Goal: Task Accomplishment & Management: Complete application form

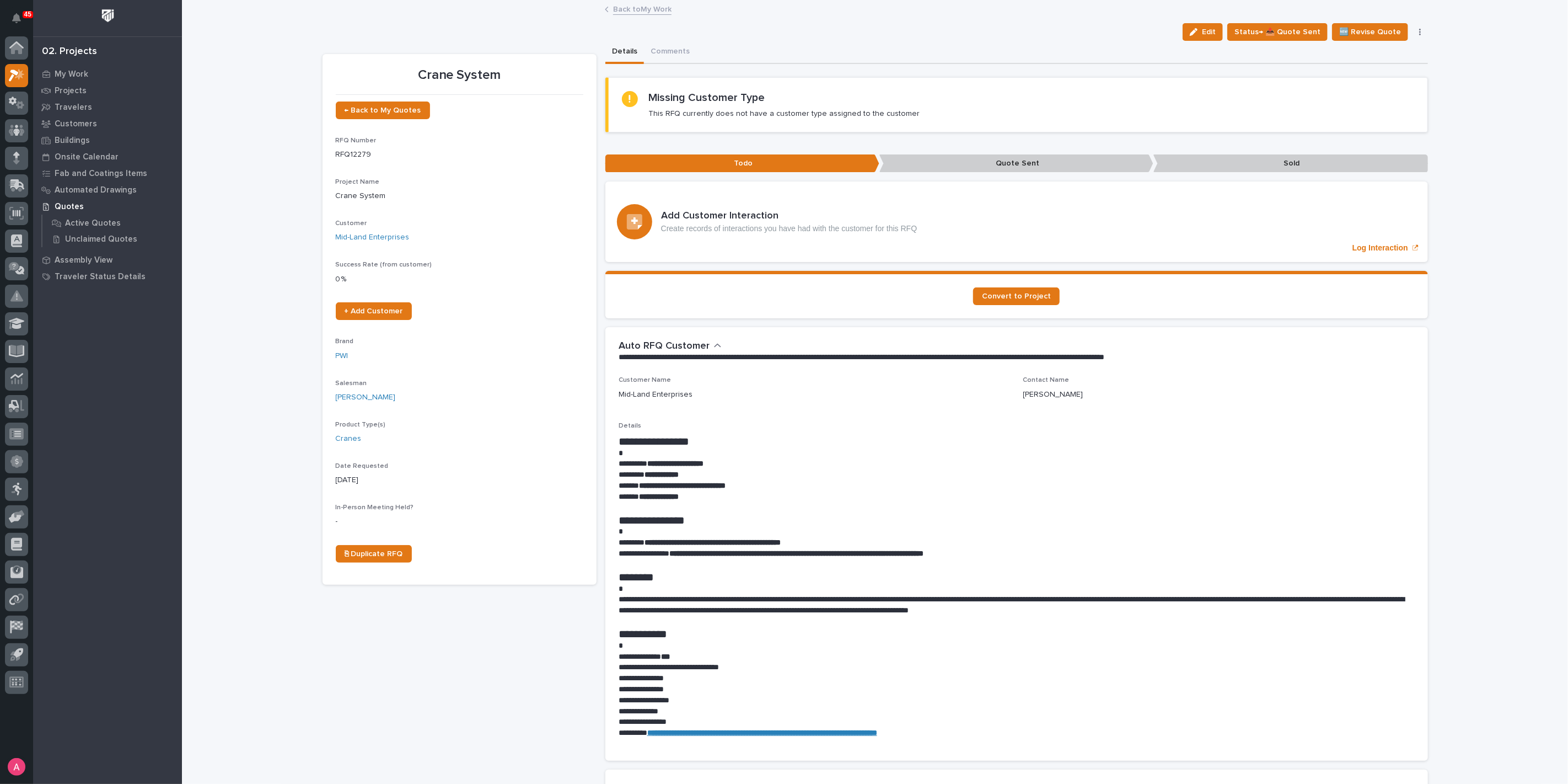
click at [250, 62] on div "Loading... Saving… Loading... Saving… Crane System Edit Status→ 📤 Quote Sent 🆕 …" at bounding box center [874, 729] width 1386 height 1458
click at [148, 456] on div "My Work Projects Travelers Customers Buildings Onsite Calendar Fab and Coatings…" at bounding box center [107, 425] width 149 height 718
click at [73, 91] on p "Projects" at bounding box center [70, 91] width 32 height 10
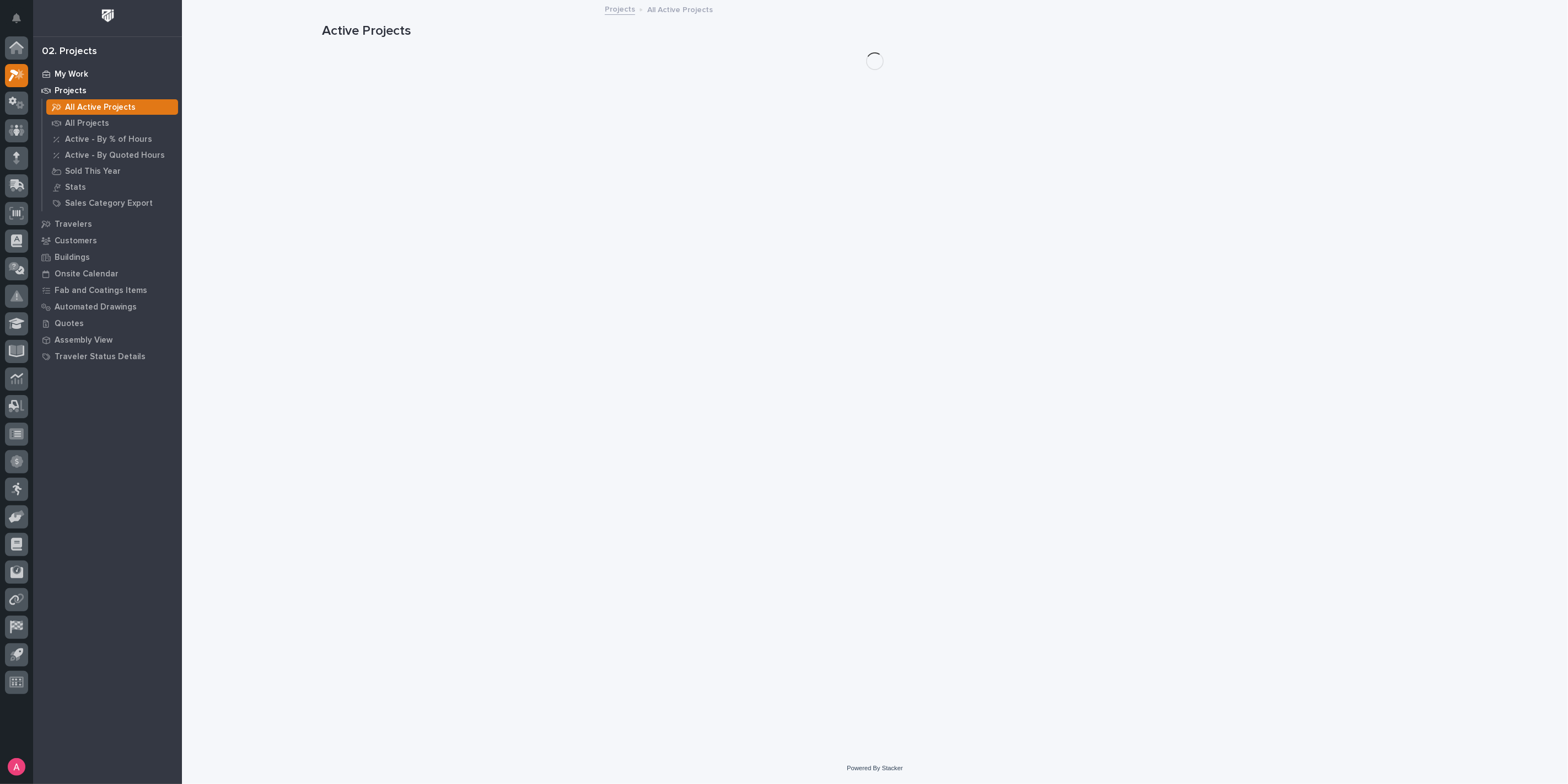
click at [72, 66] on div "My Work" at bounding box center [108, 73] width 144 height 16
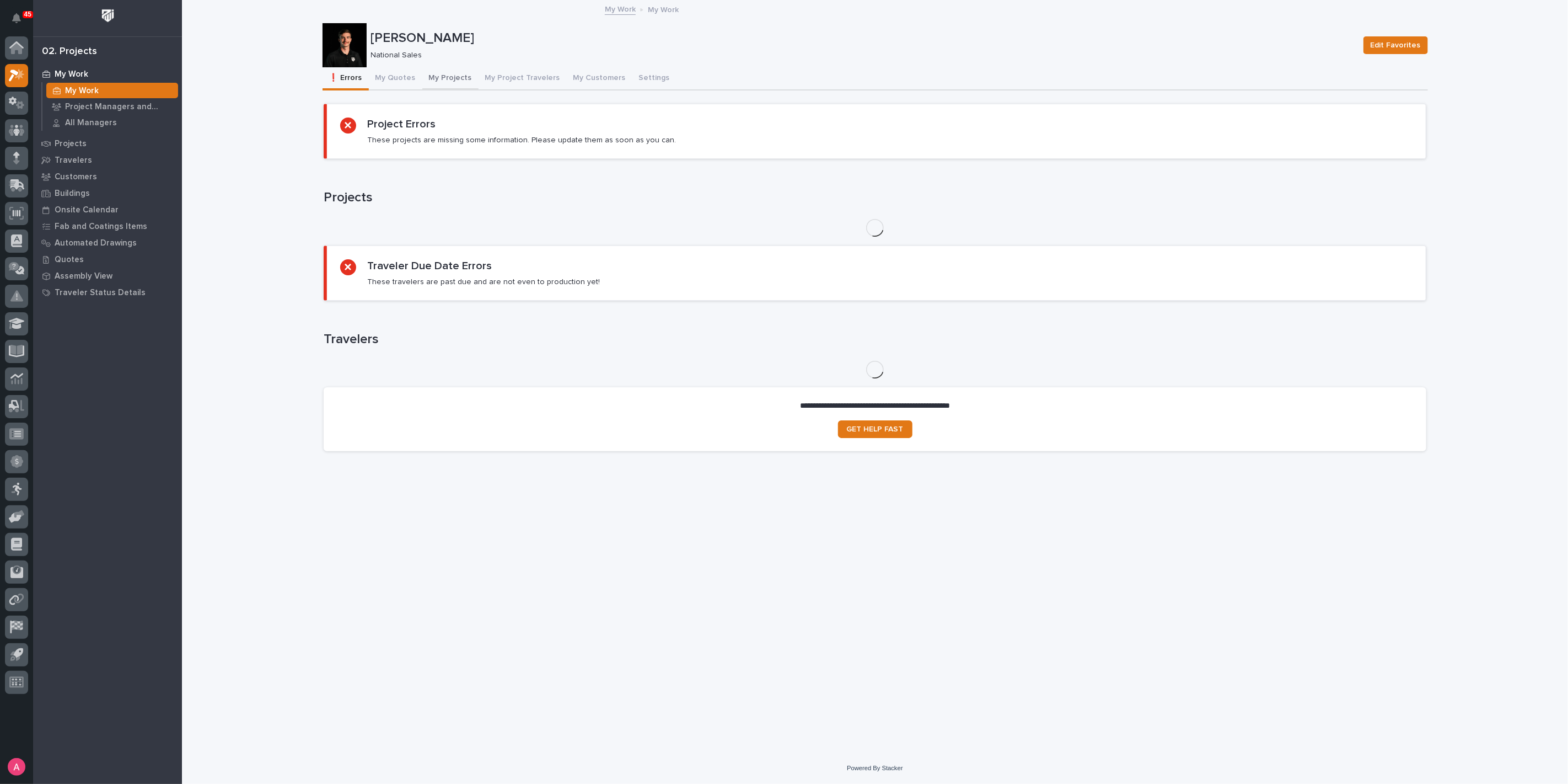
click at [431, 79] on button "My Projects" at bounding box center [450, 79] width 56 height 23
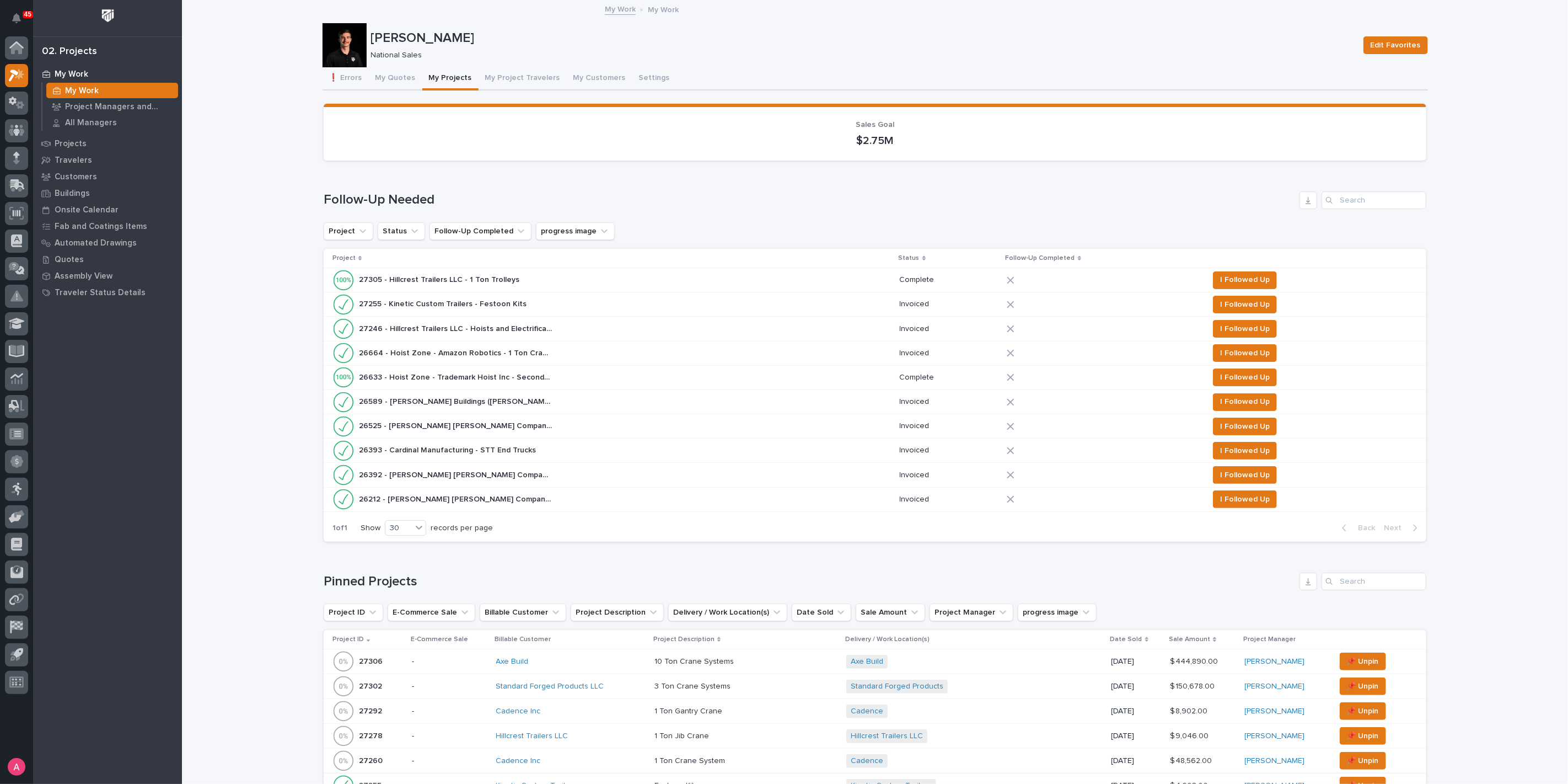
scroll to position [429, 0]
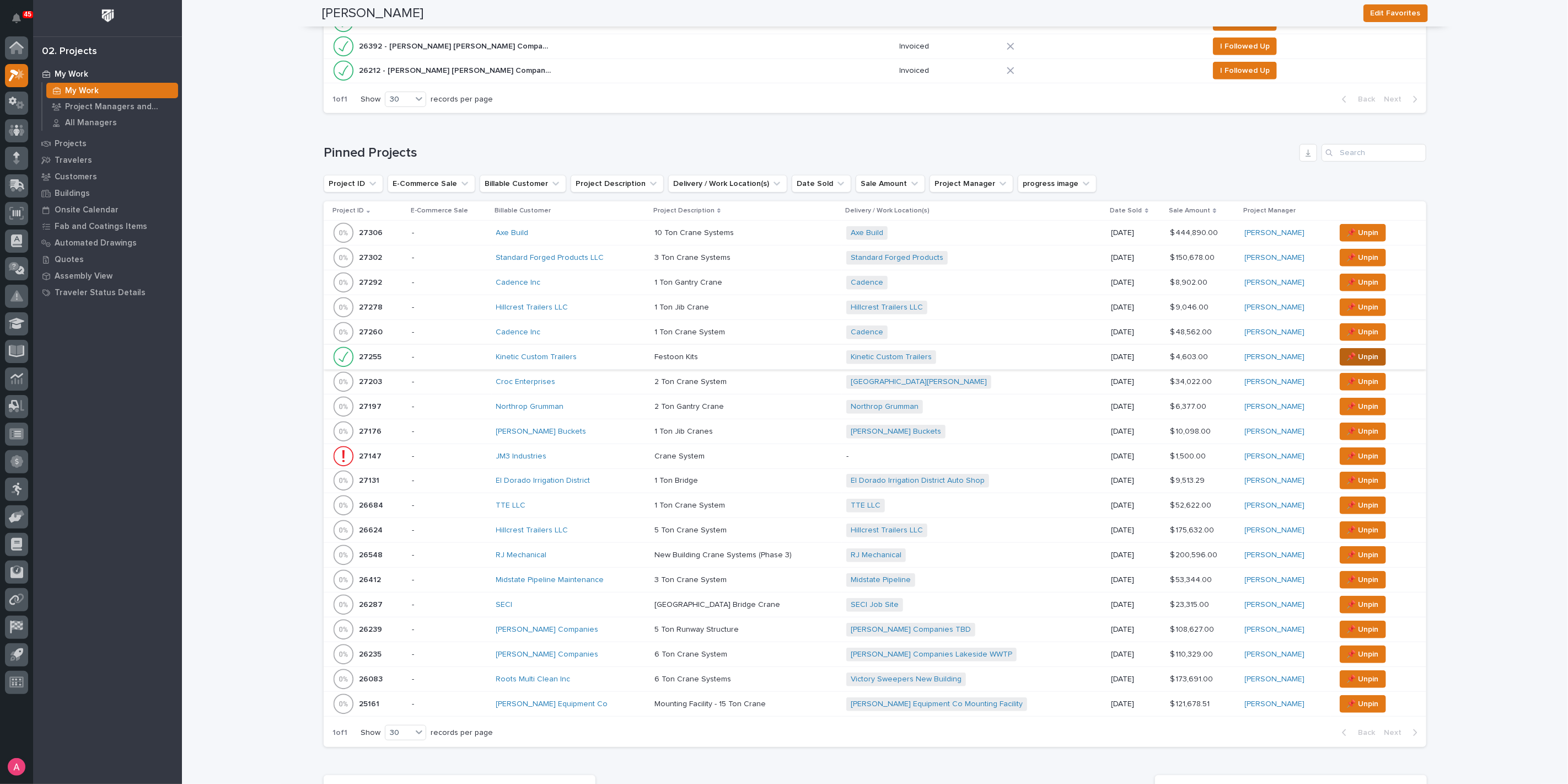
click at [1347, 352] on span "📌 Unpin" at bounding box center [1362, 357] width 32 height 13
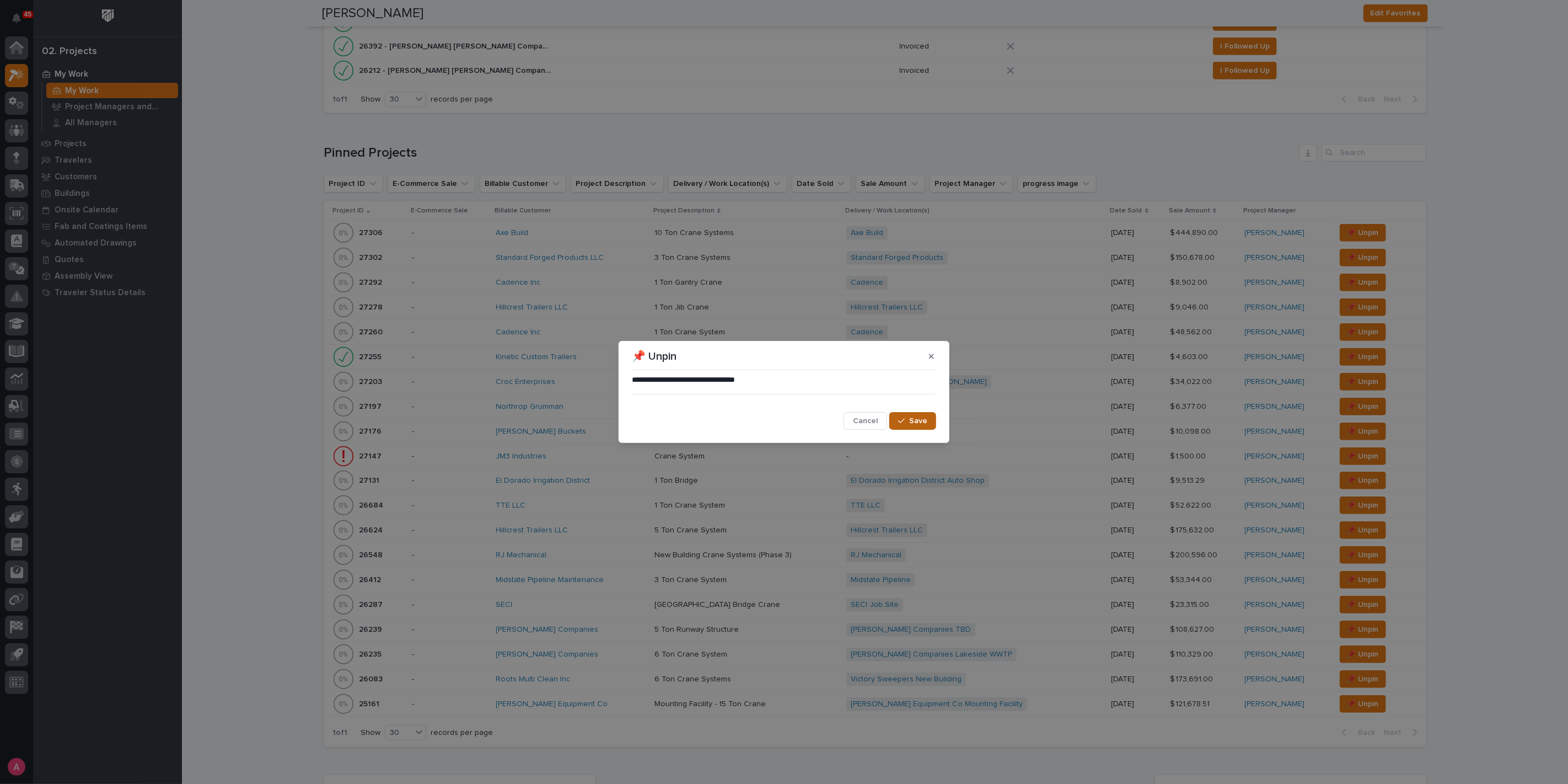
click at [907, 417] on div "button" at bounding box center [903, 420] width 11 height 7
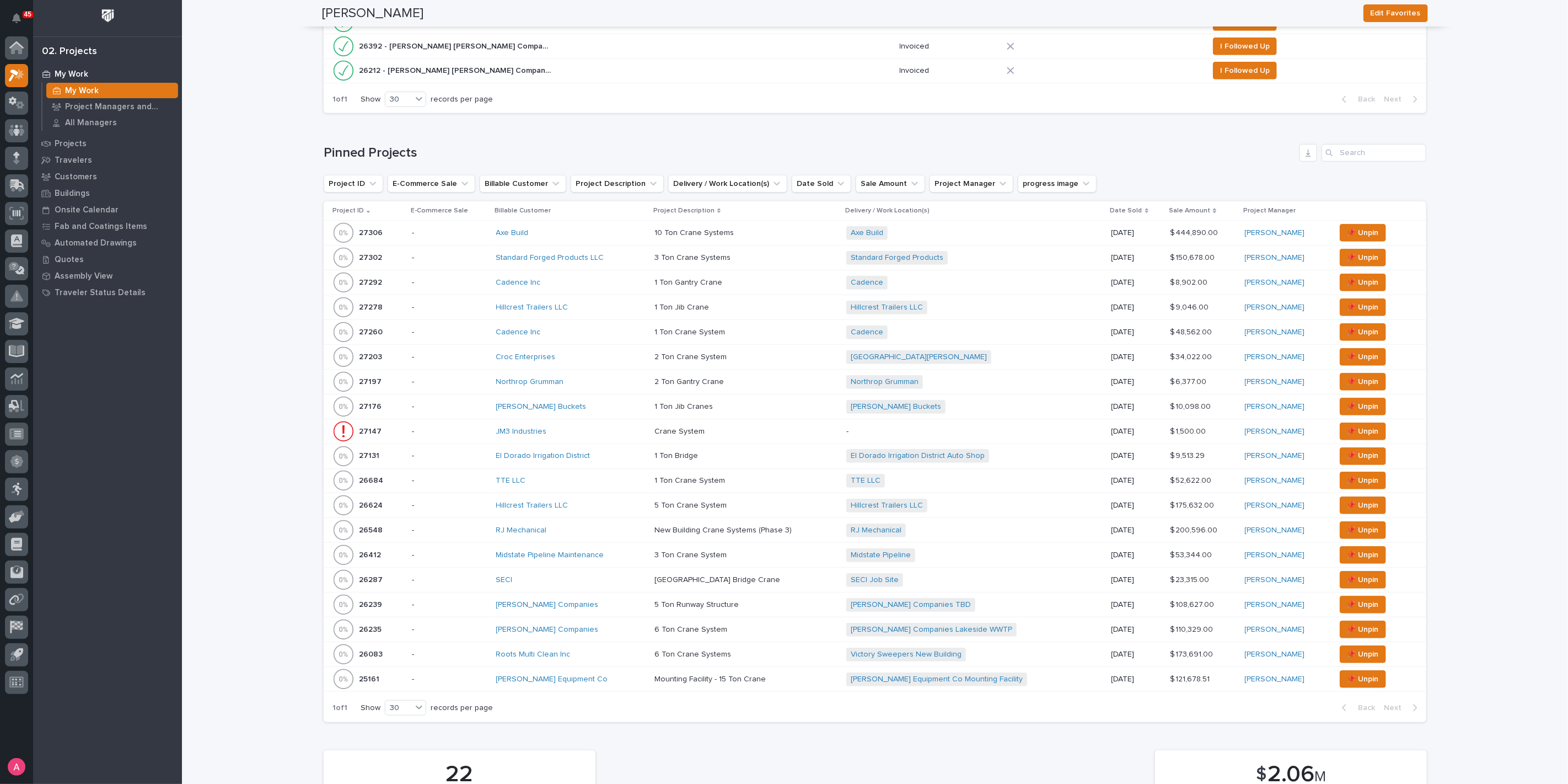
click at [759, 503] on p at bounding box center [745, 505] width 183 height 10
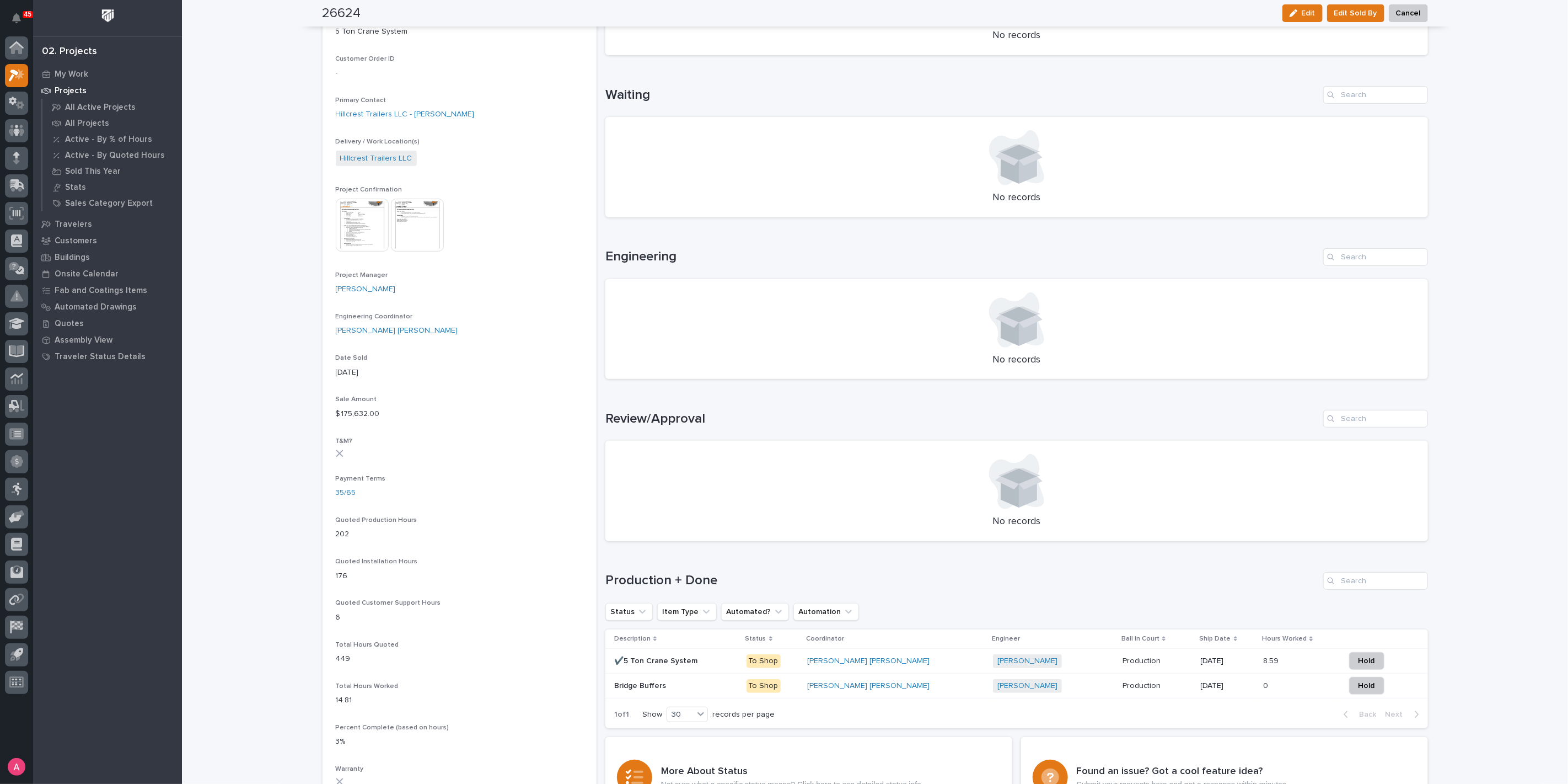
scroll to position [551, 0]
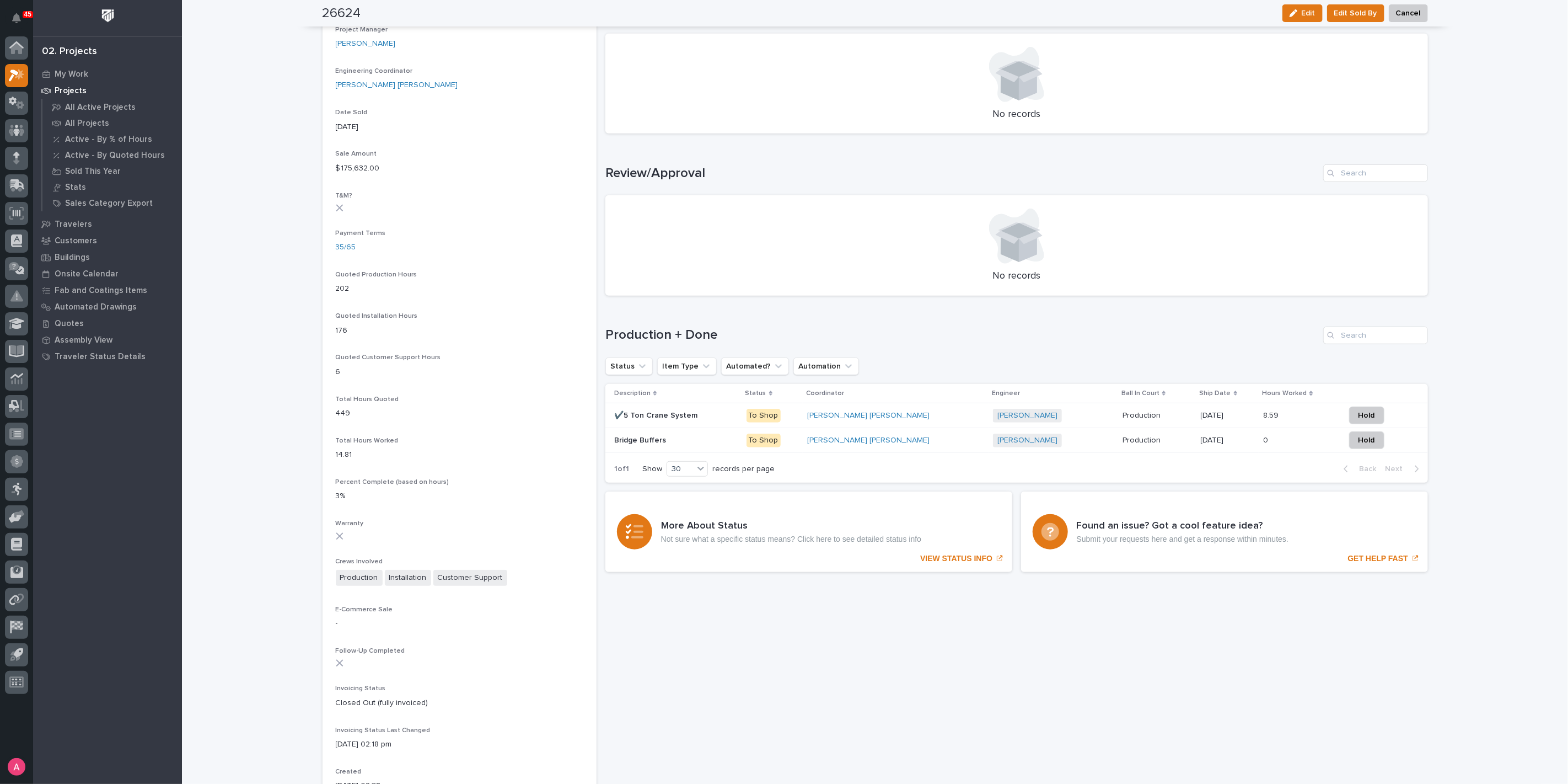
click at [718, 408] on div "✔️5 Ton Crane System ✔️5 Ton Crane System" at bounding box center [675, 415] width 123 height 18
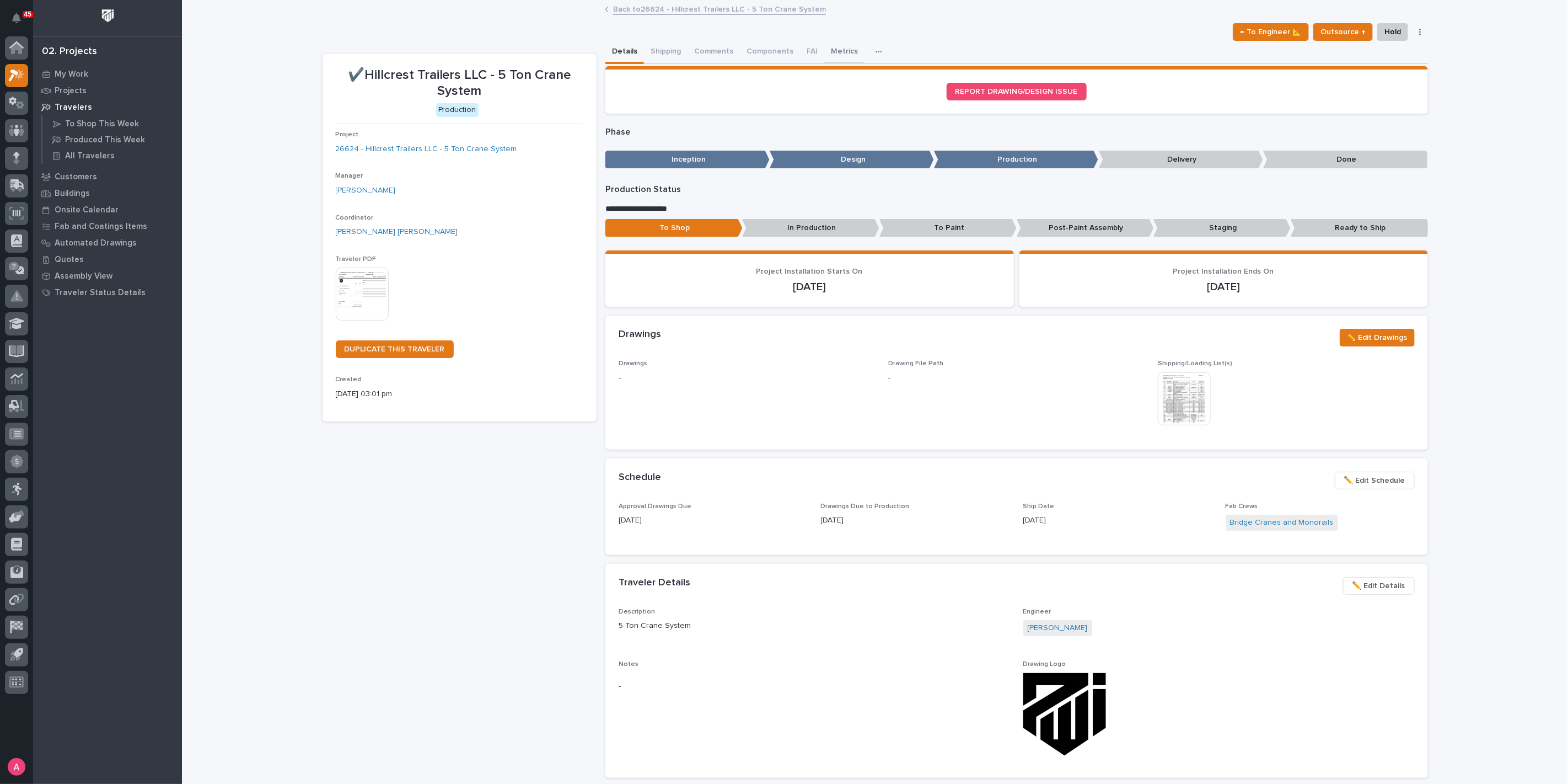
click at [828, 54] on button "Metrics" at bounding box center [844, 52] width 40 height 23
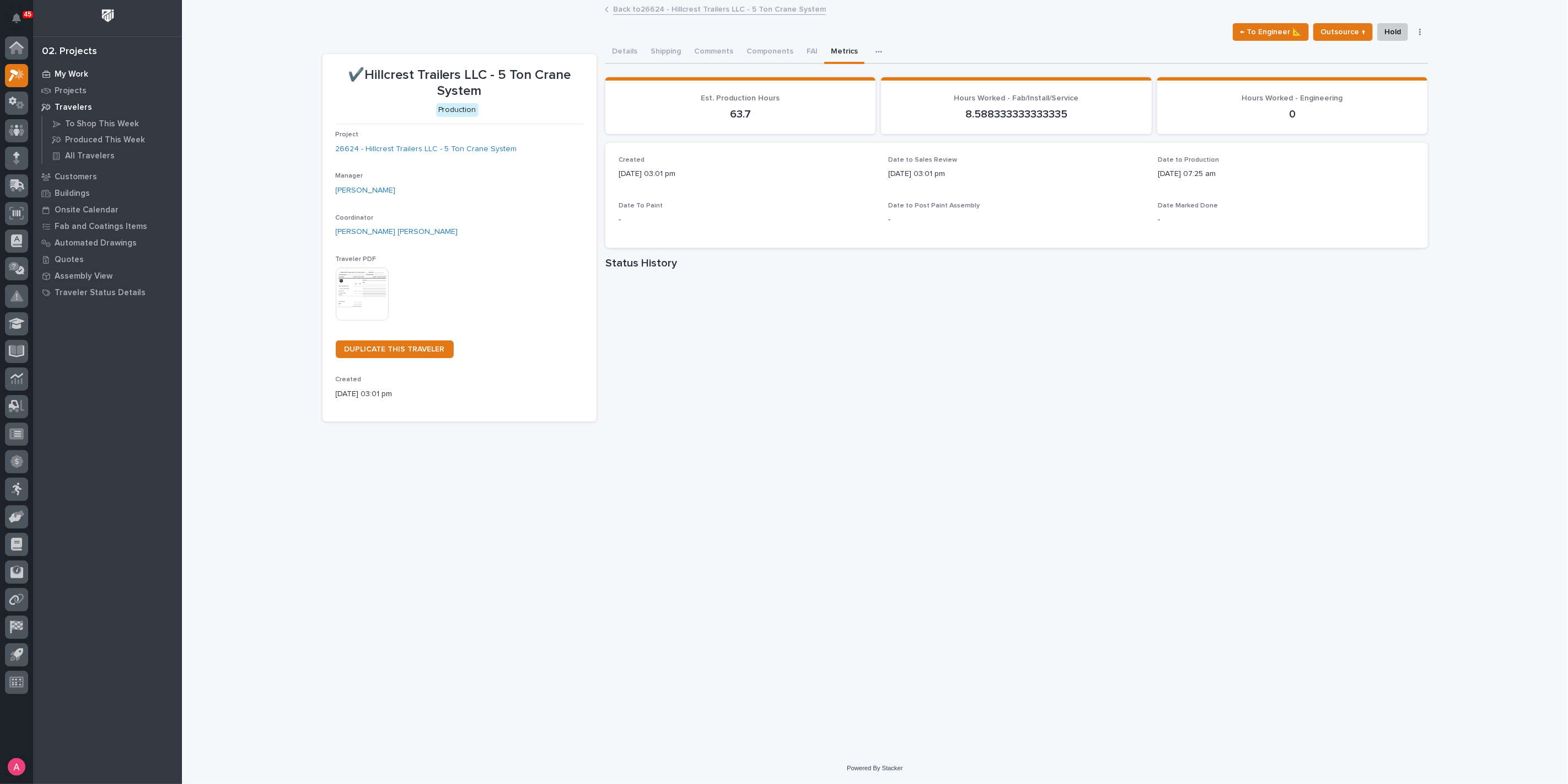
click at [81, 72] on p "My Work" at bounding box center [71, 74] width 34 height 10
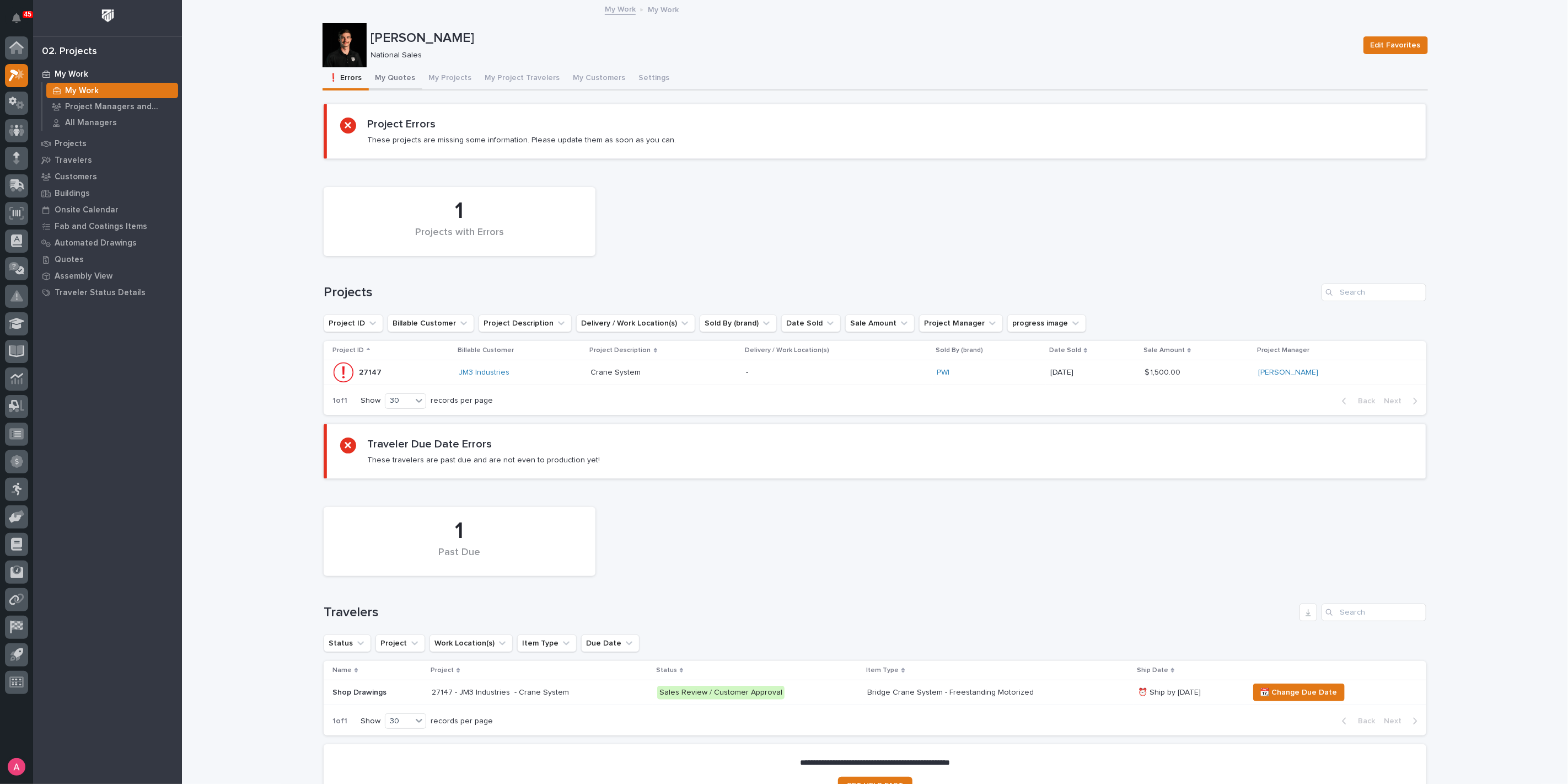
click at [393, 78] on button "My Quotes" at bounding box center [396, 79] width 54 height 23
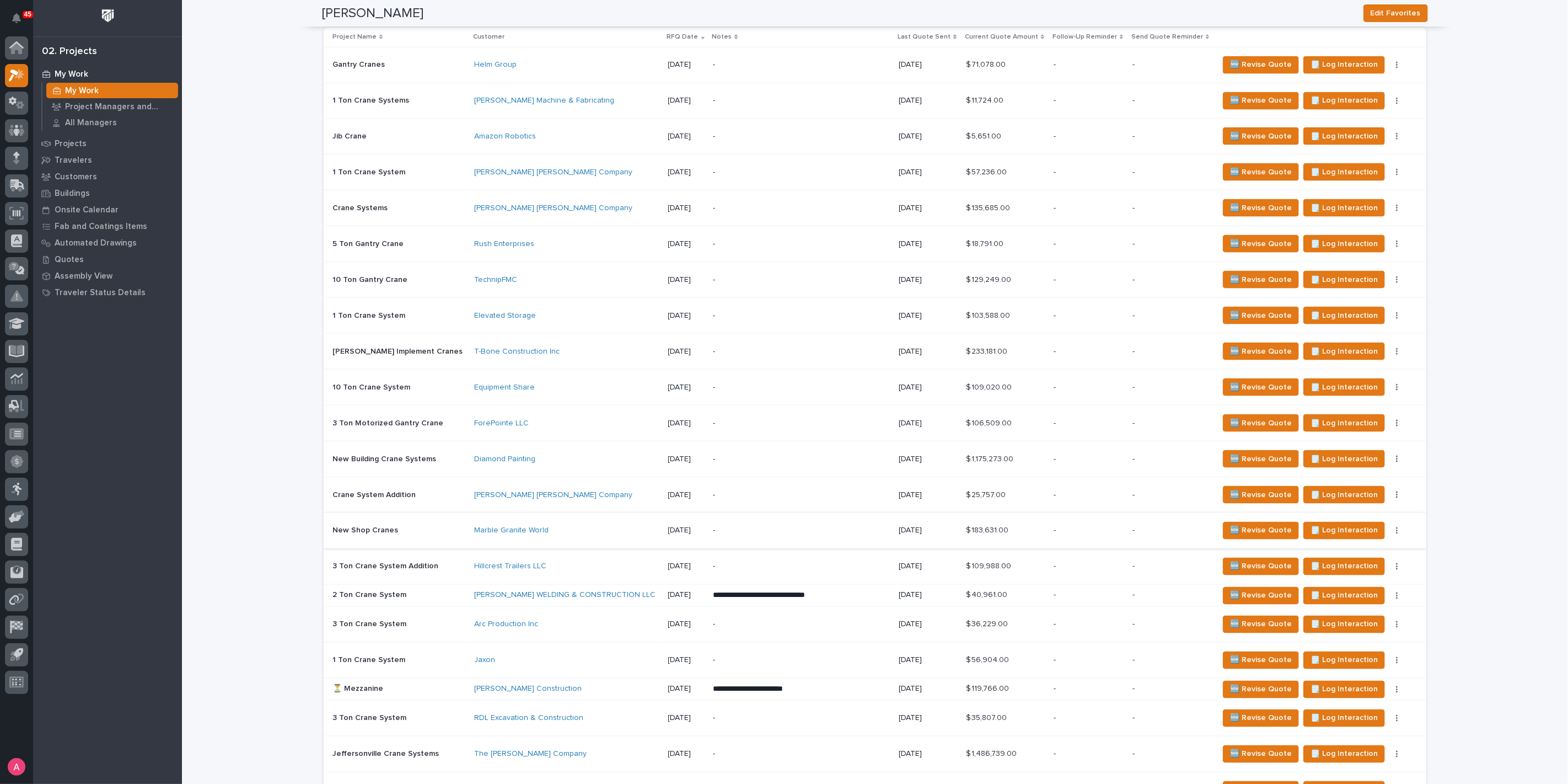
scroll to position [1287, 0]
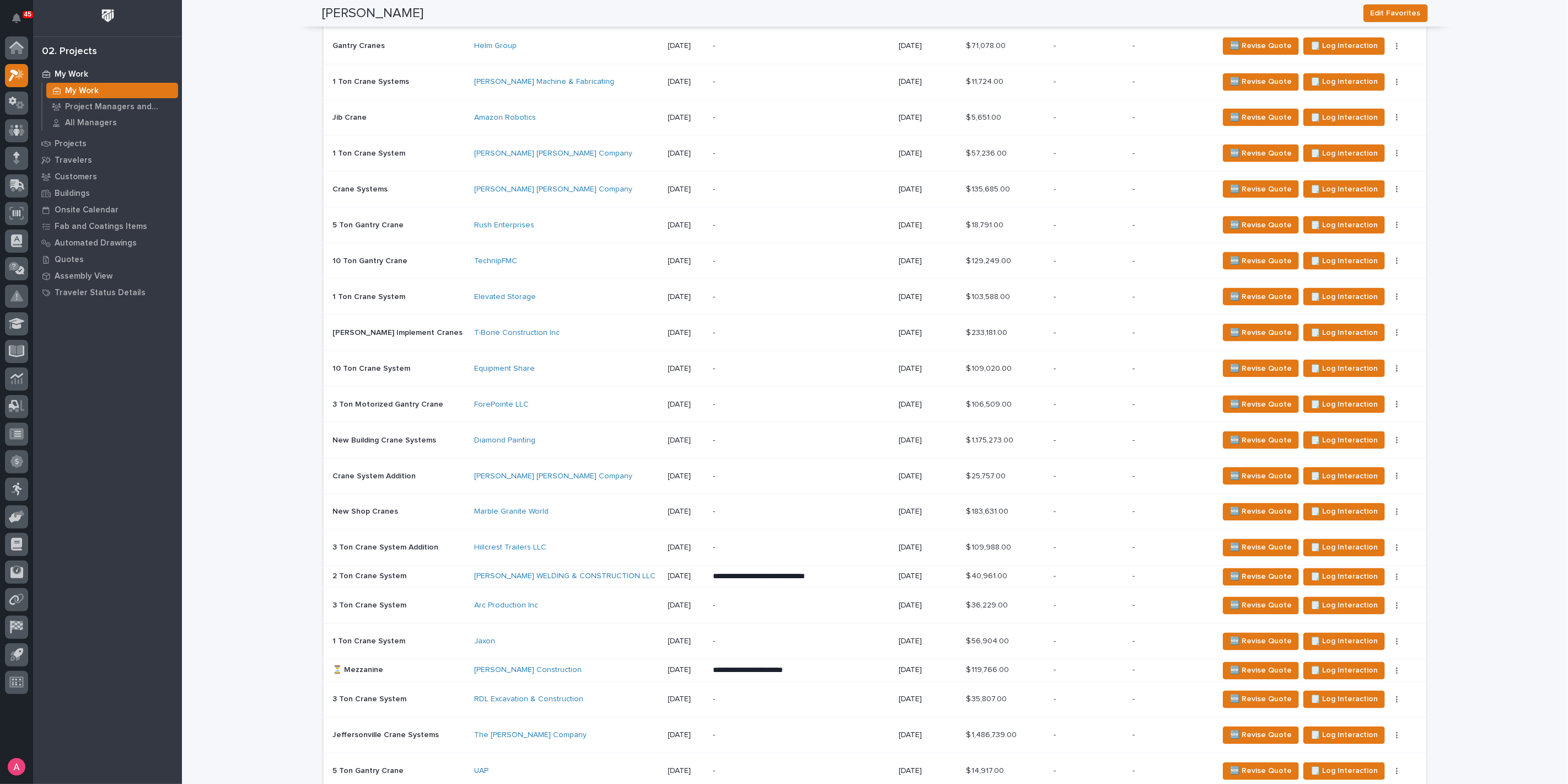
click at [852, 513] on div "-" at bounding box center [801, 512] width 177 height 25
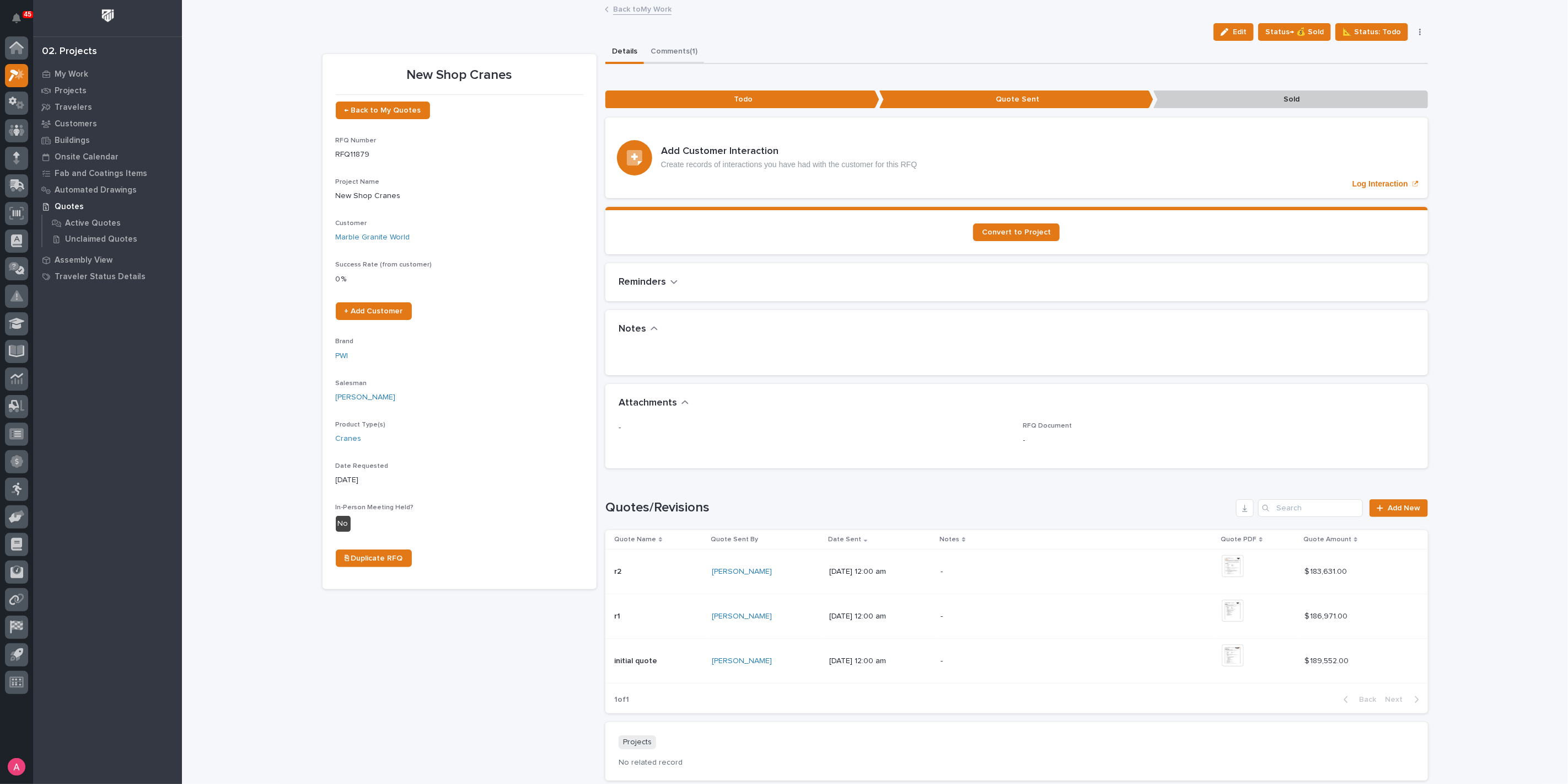
click at [680, 49] on button "Comments (1)" at bounding box center [674, 52] width 60 height 23
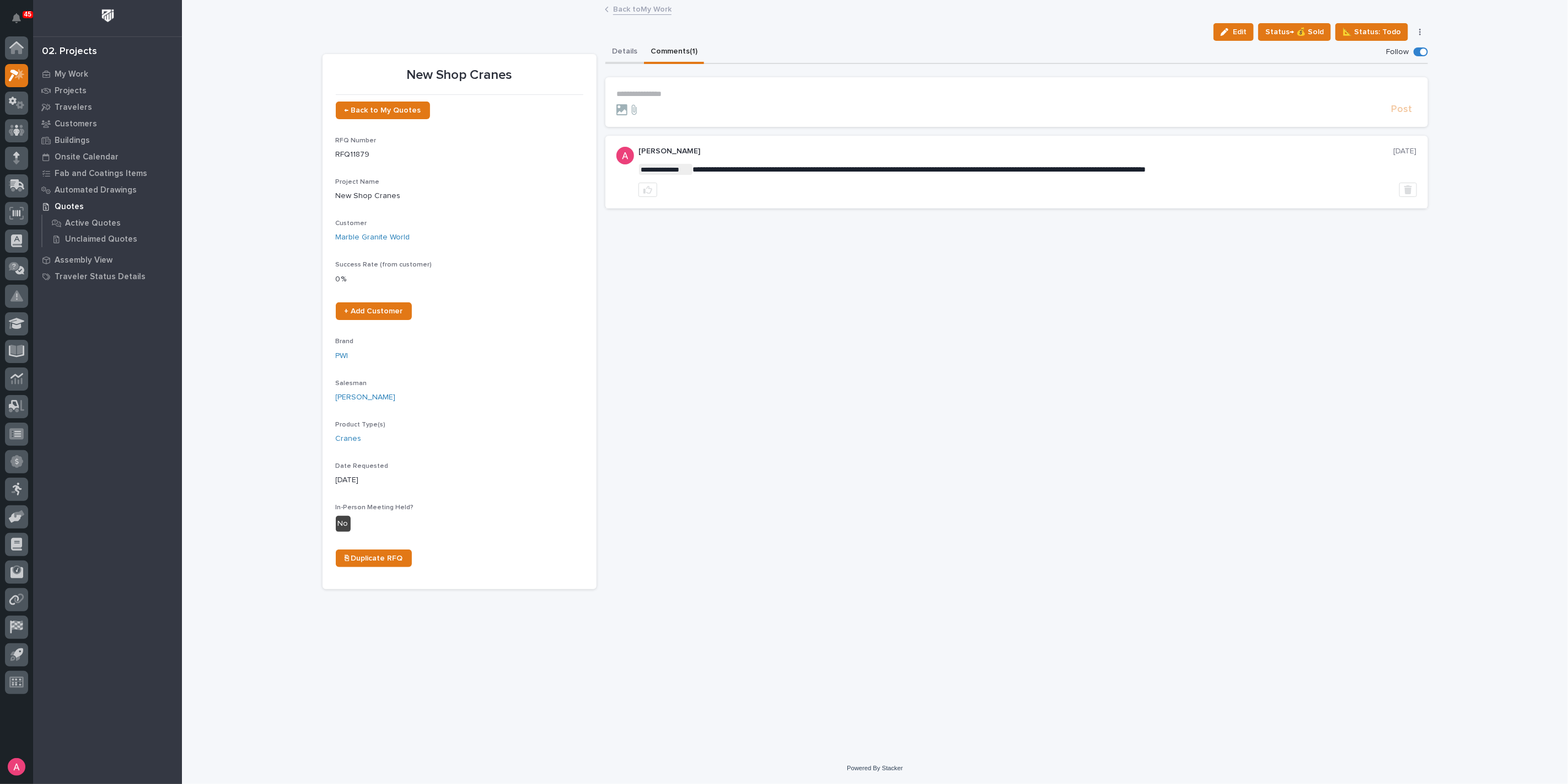
click at [628, 49] on button "Details" at bounding box center [625, 52] width 39 height 23
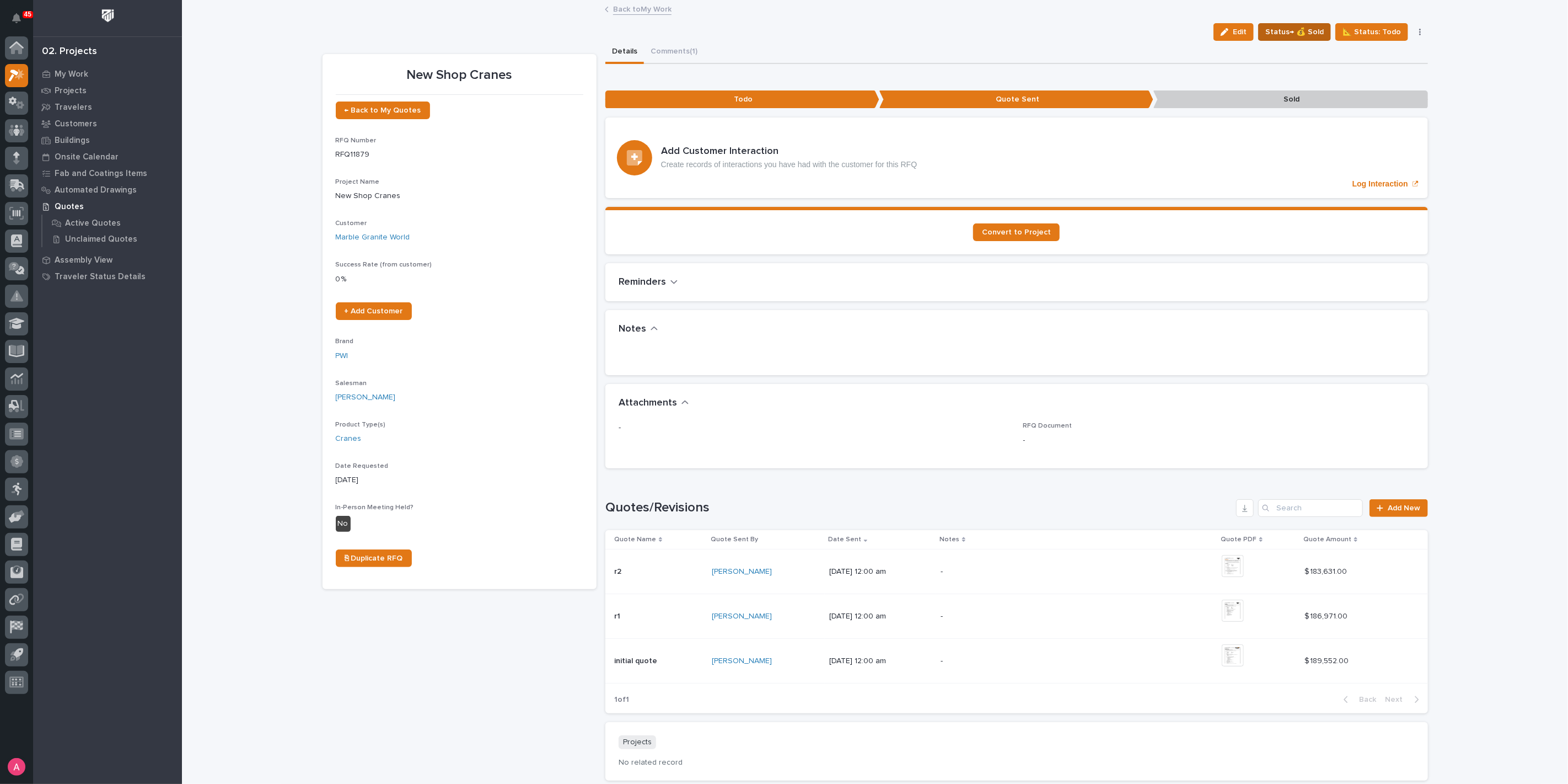
click at [1302, 37] on span "Status→ 💰 Sold" at bounding box center [1294, 32] width 58 height 13
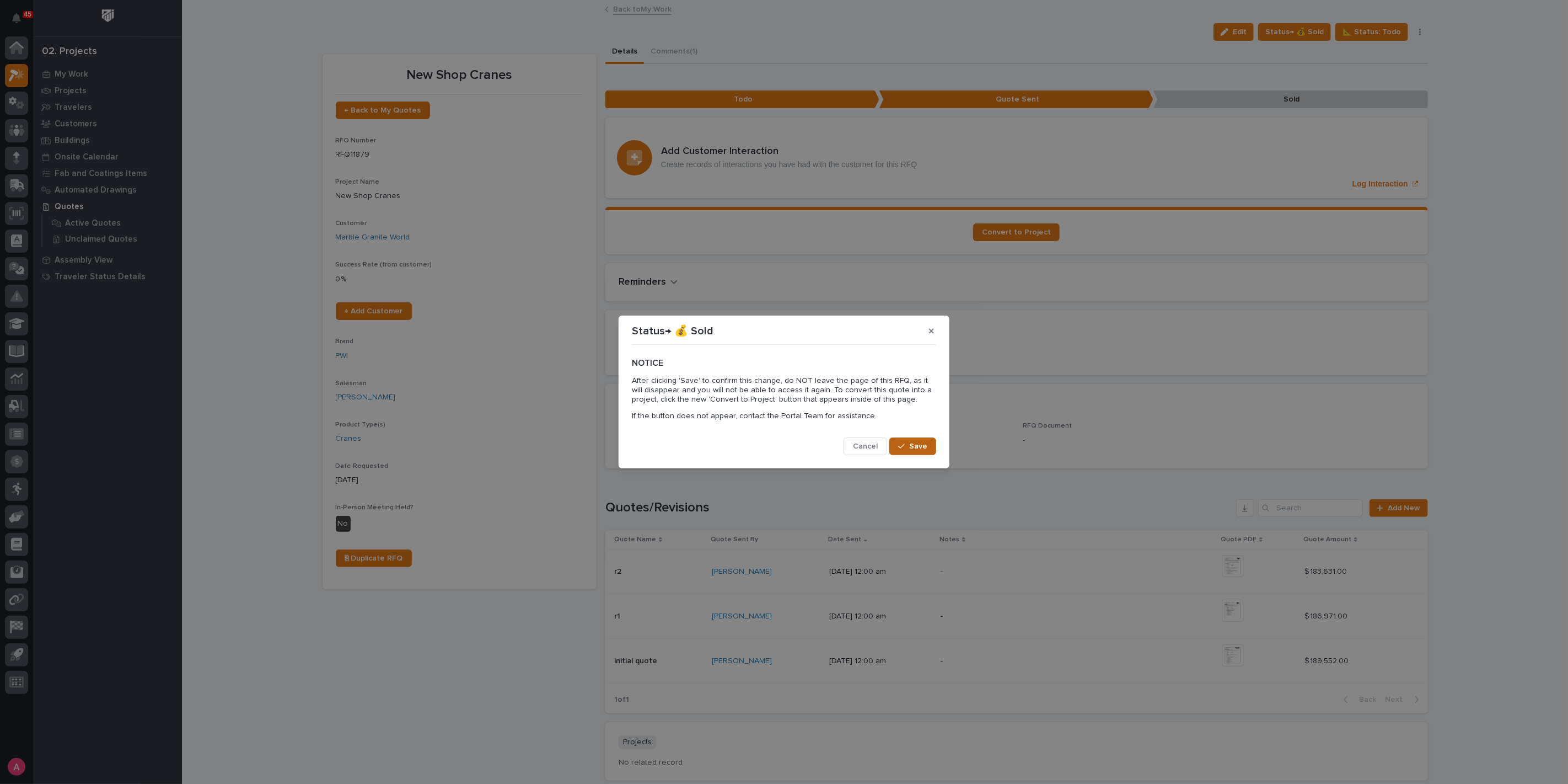
click at [916, 447] on span "Save" at bounding box center [918, 446] width 18 height 10
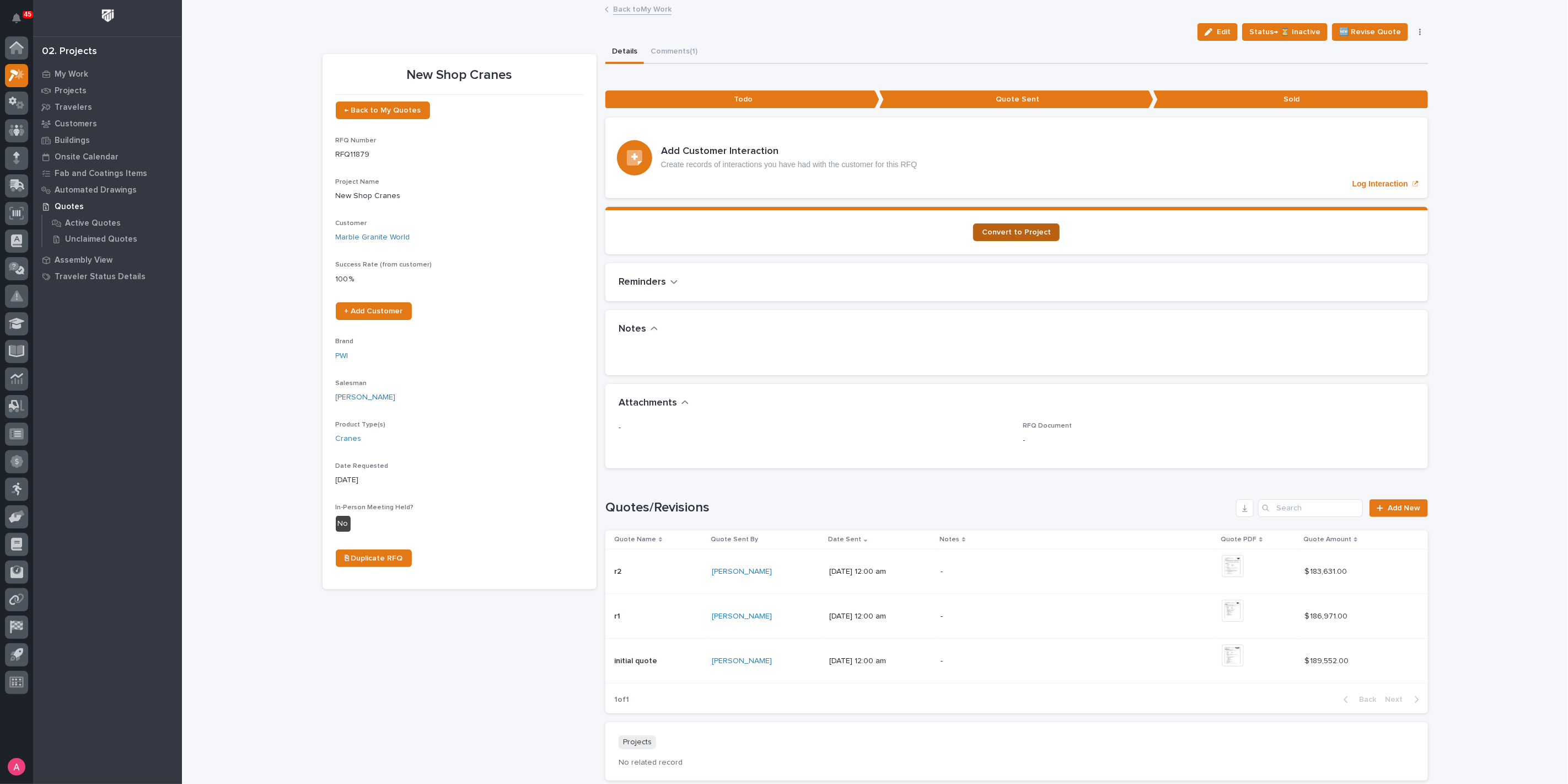
click at [1018, 230] on span "Convert to Project" at bounding box center [1016, 232] width 69 height 7
click at [632, 10] on link "Back to My Work" at bounding box center [642, 8] width 58 height 13
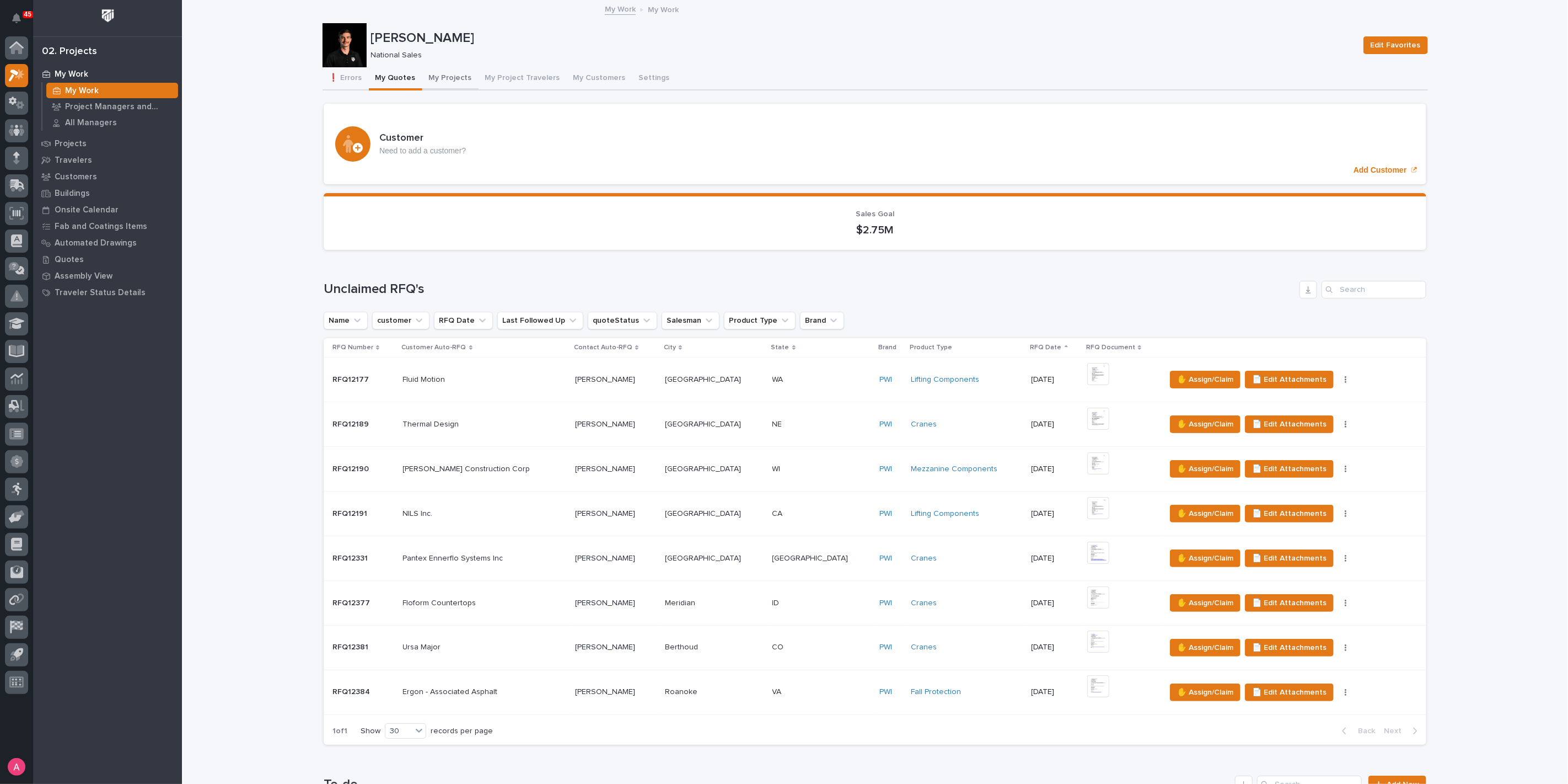
click at [437, 75] on button "My Projects" at bounding box center [450, 79] width 56 height 23
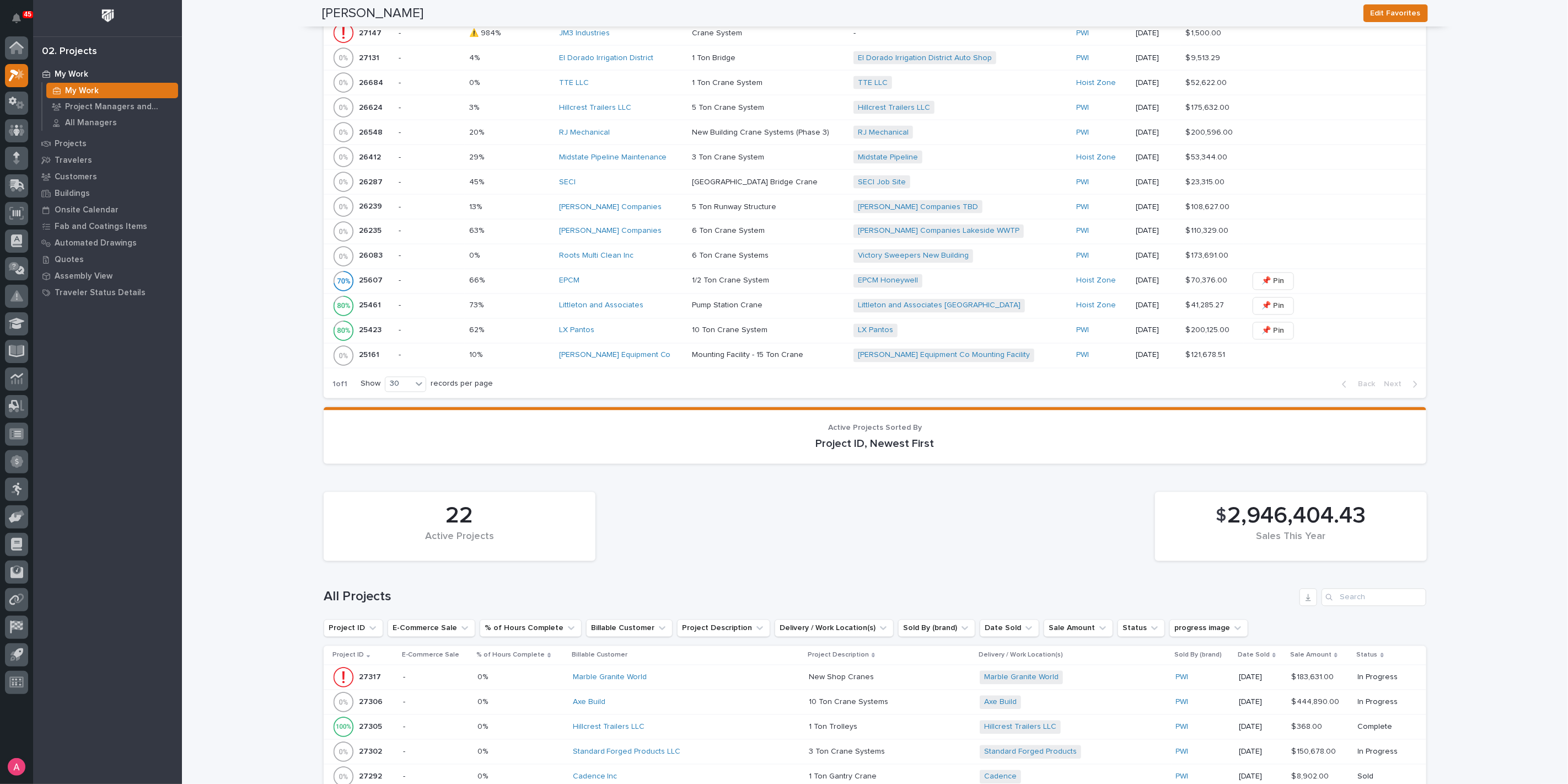
scroll to position [1593, 0]
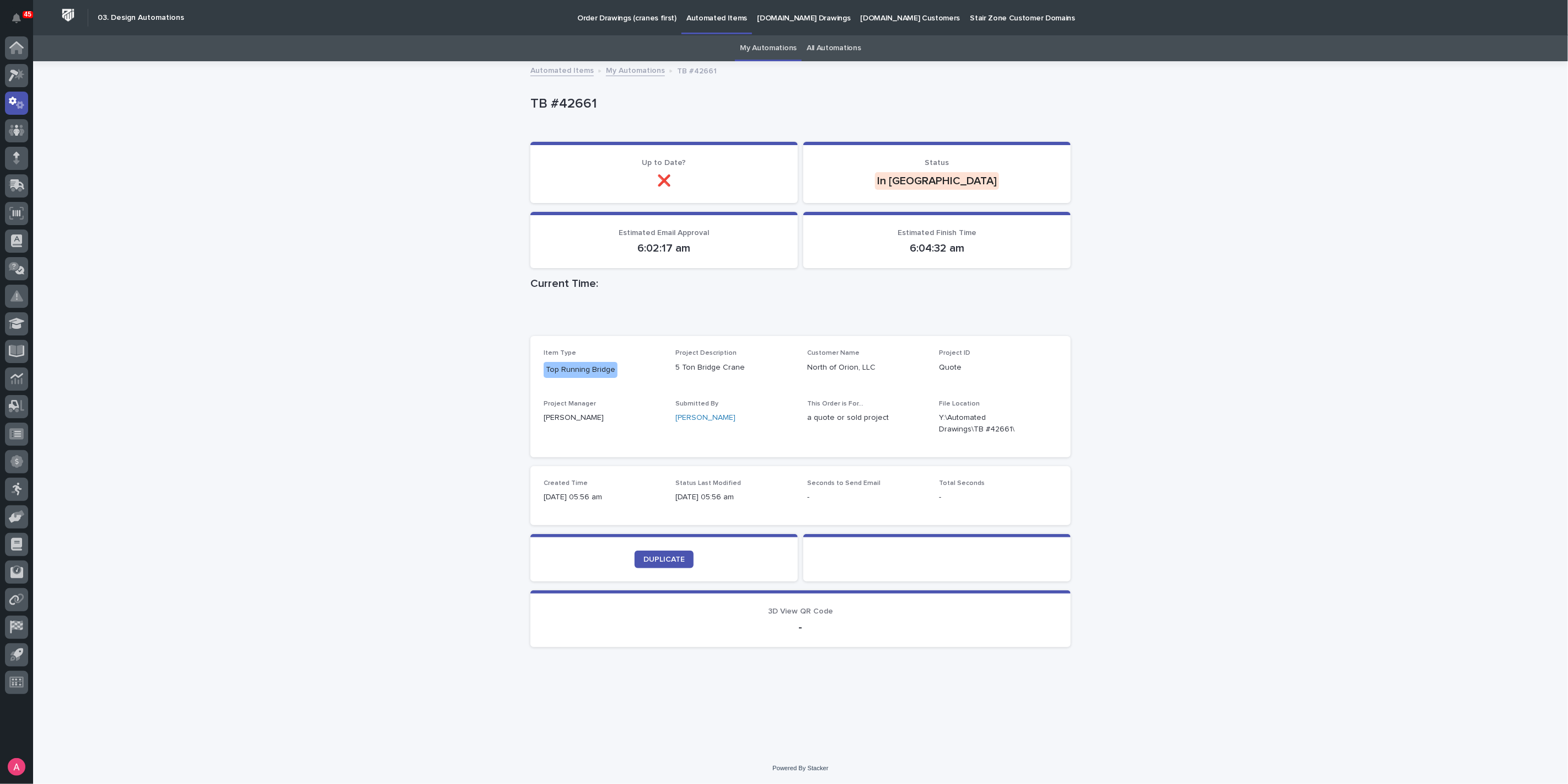
drag, startPoint x: 1137, startPoint y: 413, endPoint x: 1113, endPoint y: 402, distance: 26.4
click at [1137, 413] on div "Loading... Saving… Loading... Saving… TB #42661 TB #42661 Sorry, there was an e…" at bounding box center [800, 407] width 1535 height 690
click at [665, 555] on span "DUPLICATE" at bounding box center [663, 559] width 41 height 7
click at [618, 72] on link "My Automations" at bounding box center [635, 70] width 59 height 13
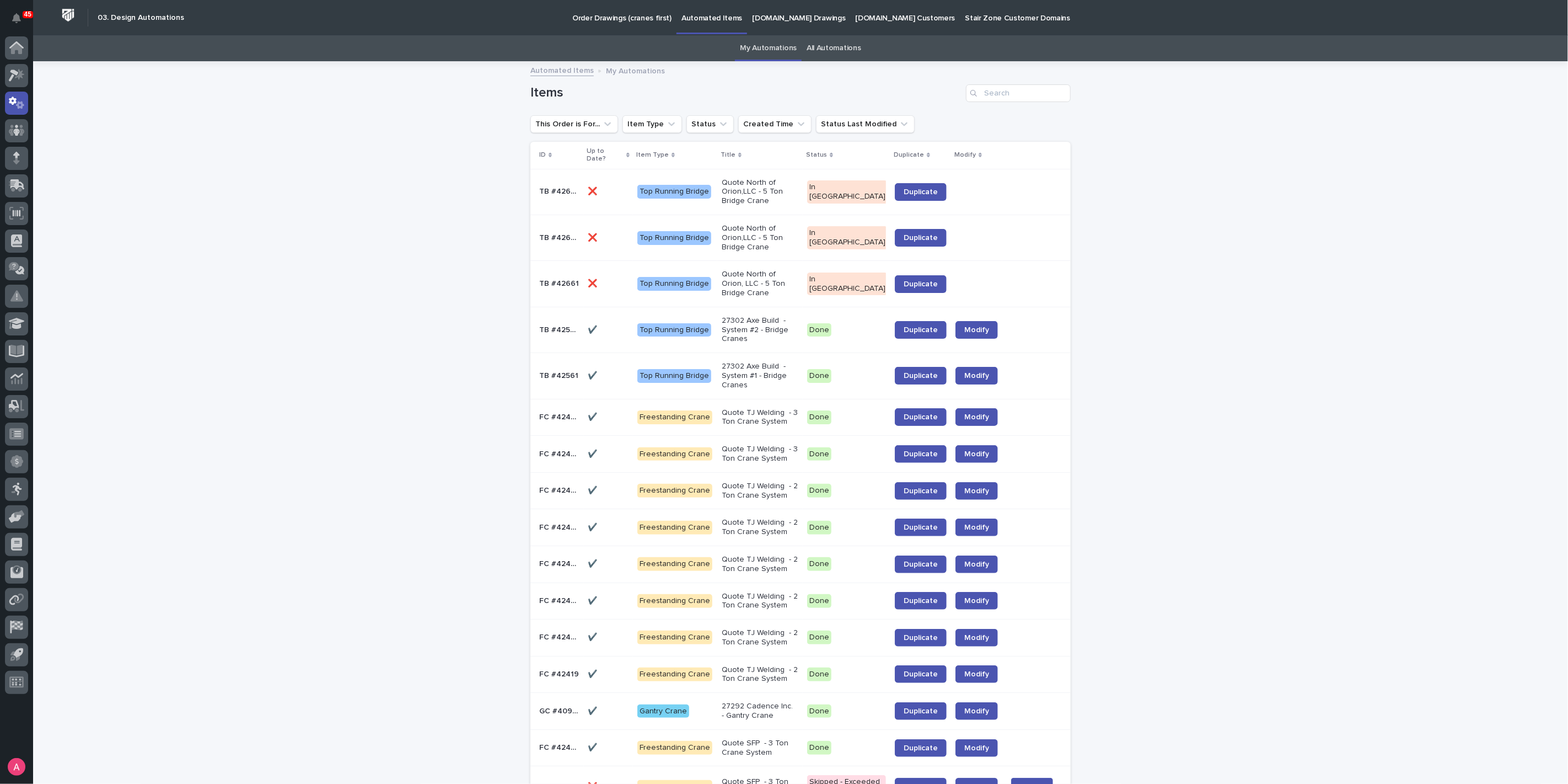
click at [239, 213] on div "Loading... Saving… Loading... Saving… Items This Order is For... Item Type Stat…" at bounding box center [800, 787] width 1535 height 1451
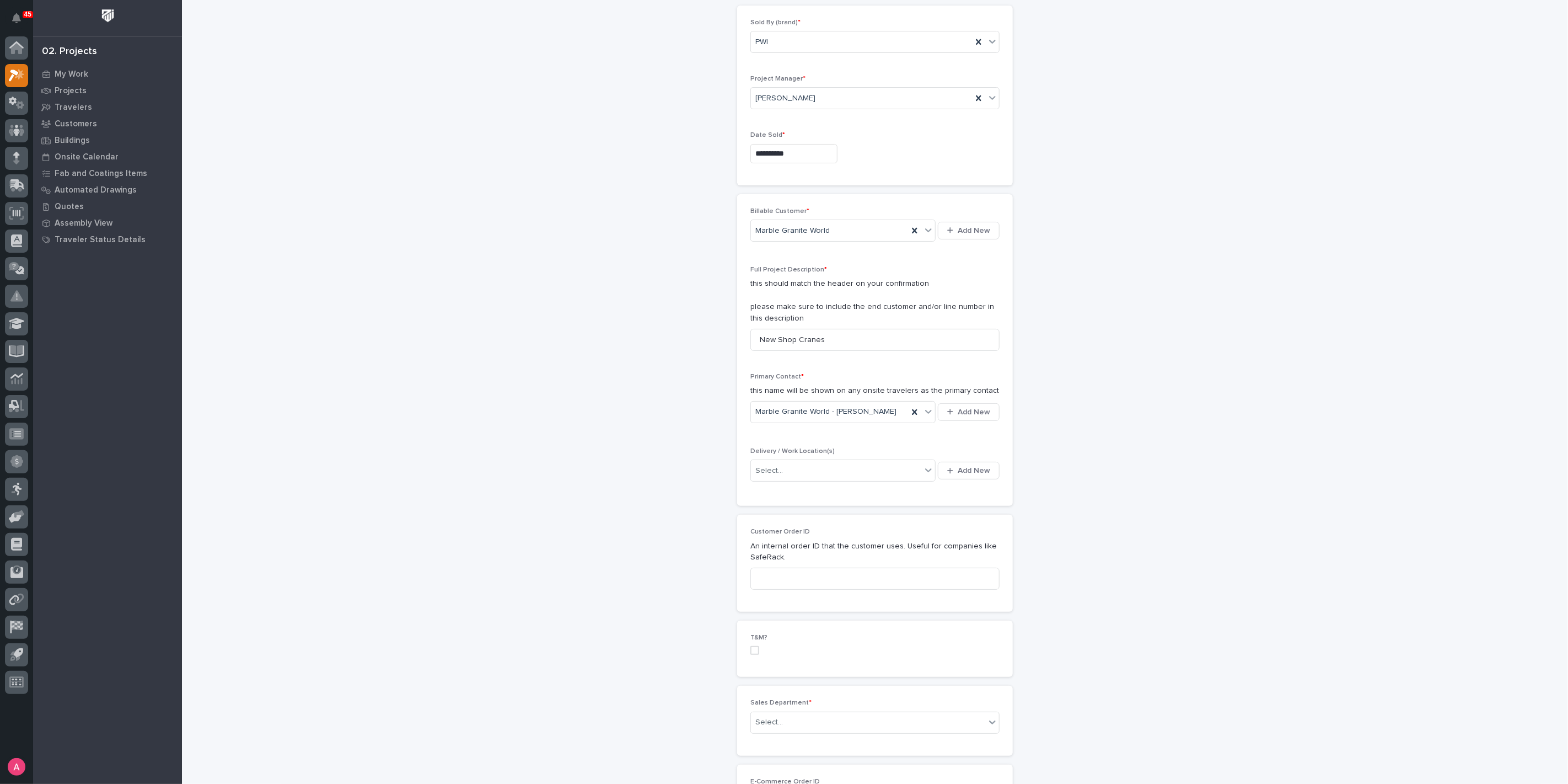
scroll to position [123, 0]
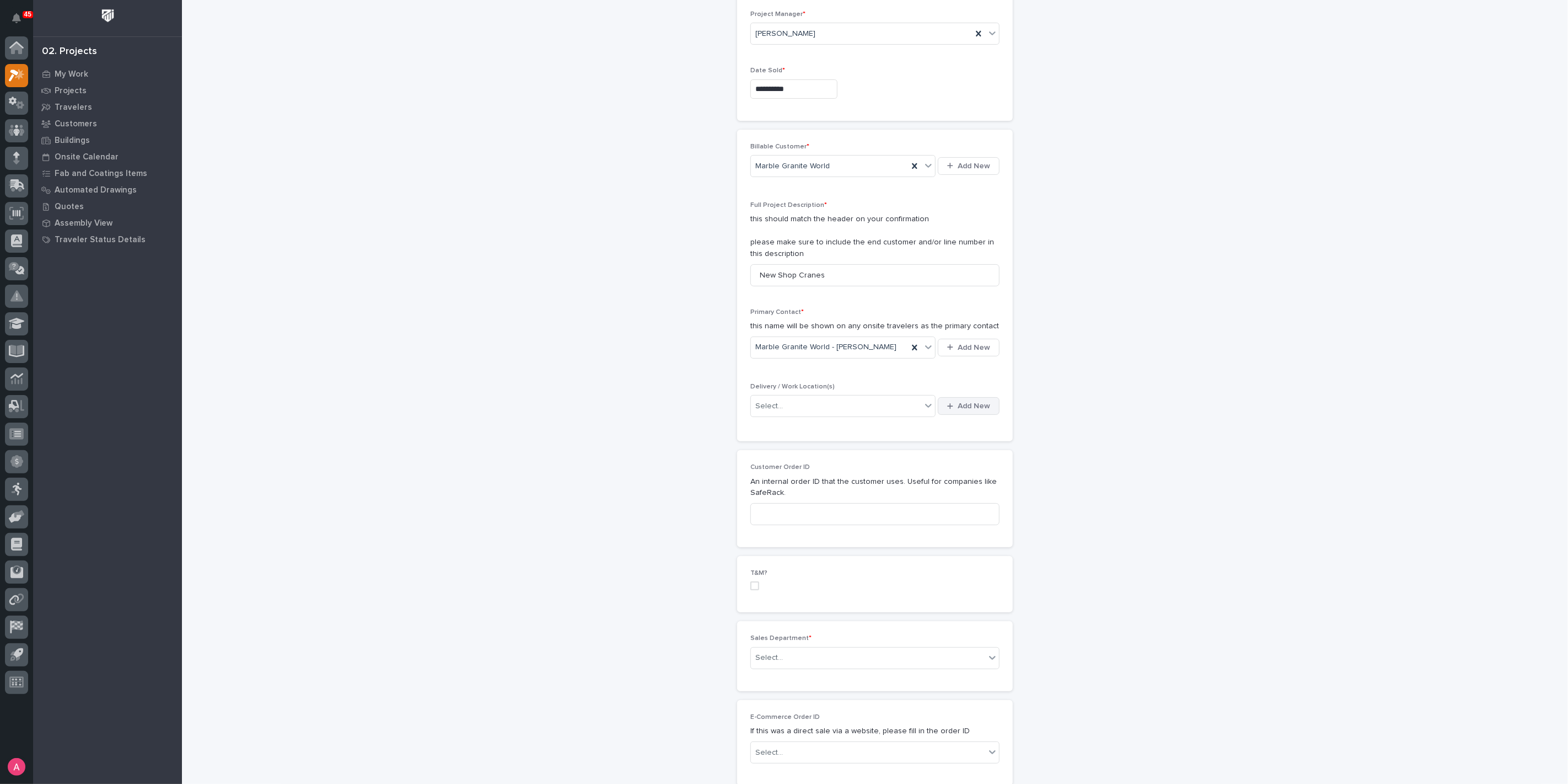
click at [958, 402] on span "Add New" at bounding box center [974, 405] width 32 height 10
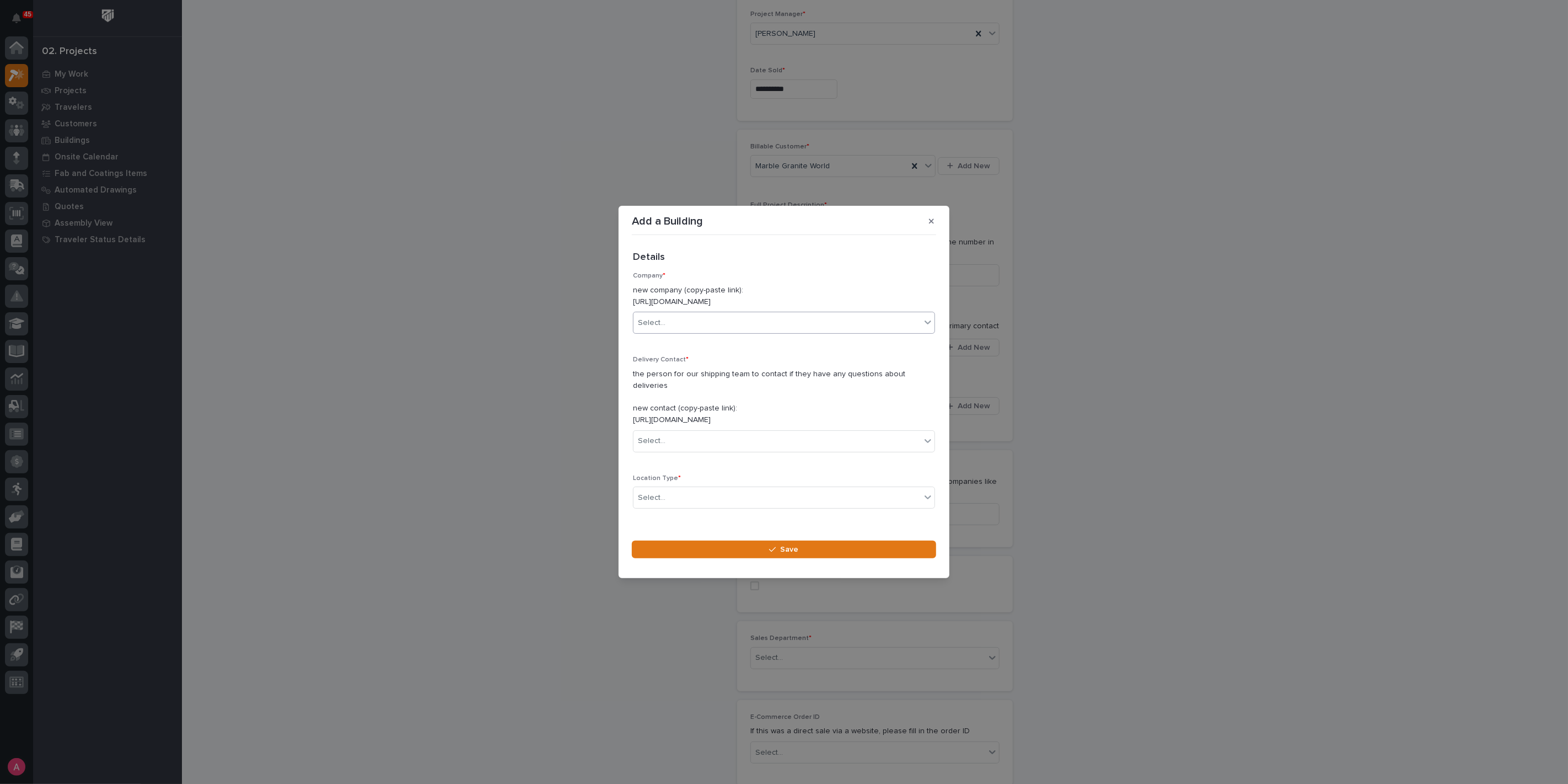
click at [778, 330] on div "Select..." at bounding box center [777, 323] width 287 height 18
type input "******"
type input "*****"
type input "*"
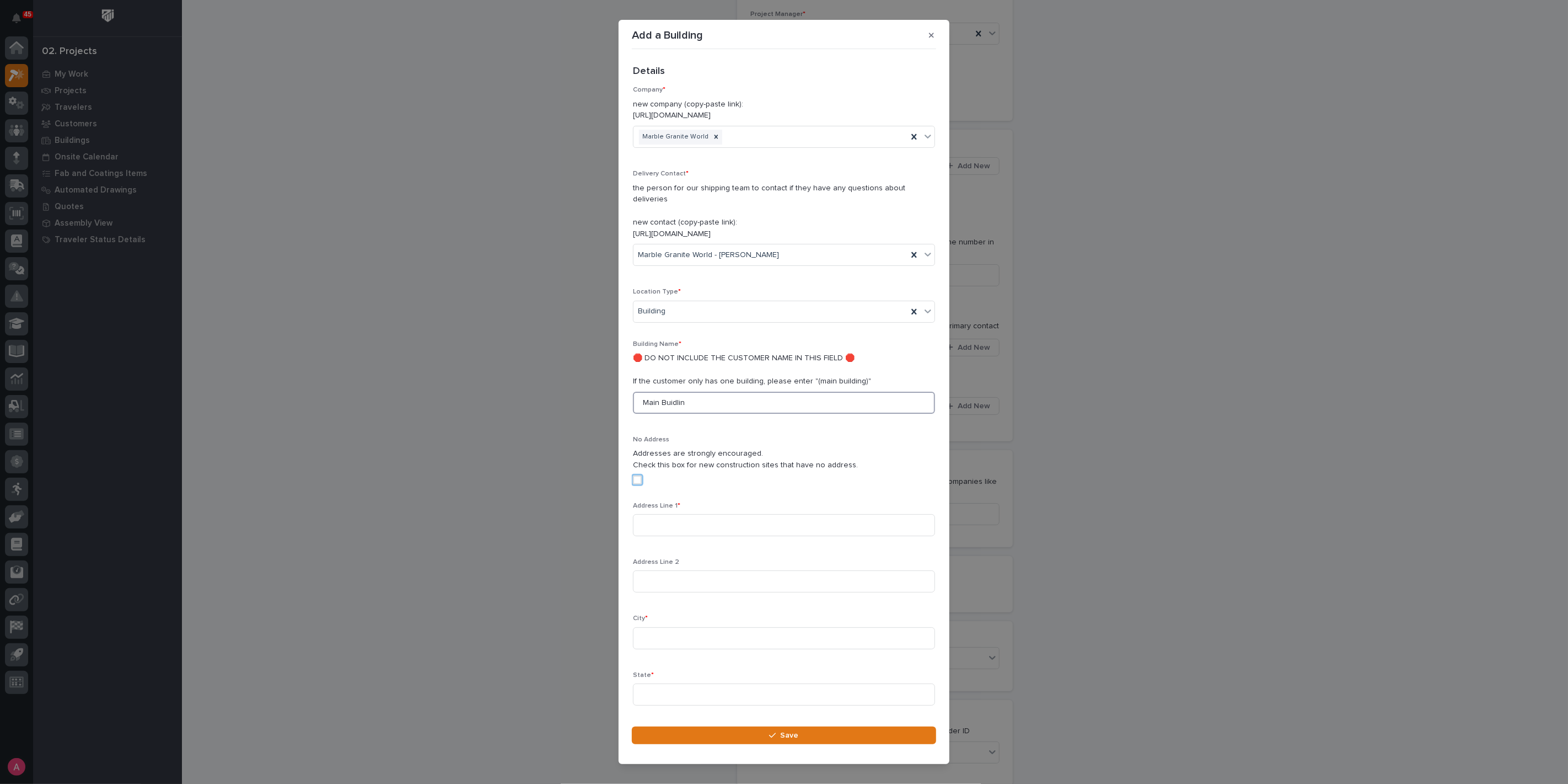
click at [701, 393] on input "Main Buidlin" at bounding box center [784, 402] width 302 height 22
type input "[GEOGRAPHIC_DATA]"
type input "[STREET_ADDRESS][PERSON_NAME]"
type input "[GEOGRAPHIC_DATA]"
type input "NC"
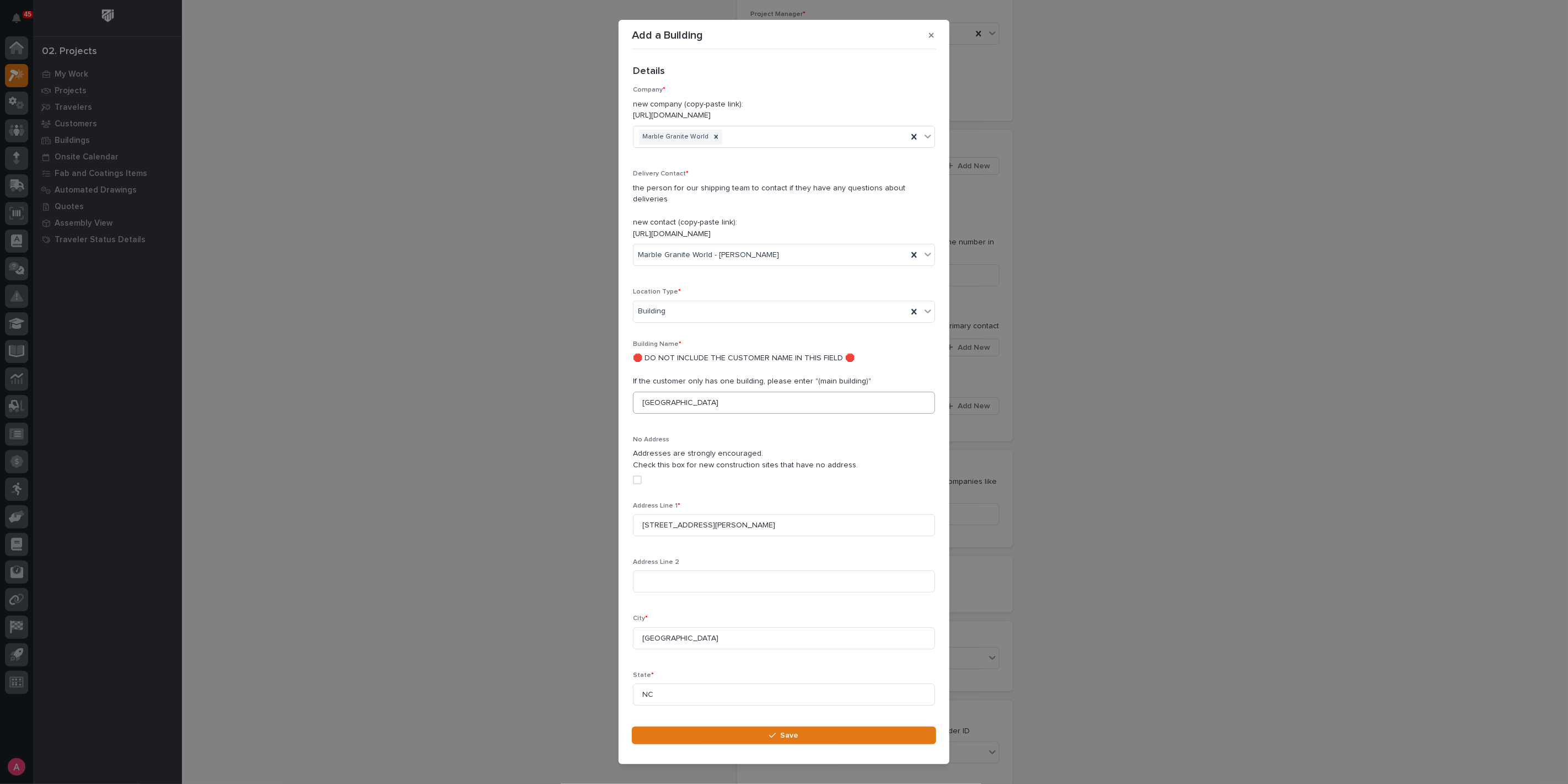
scroll to position [156, 0]
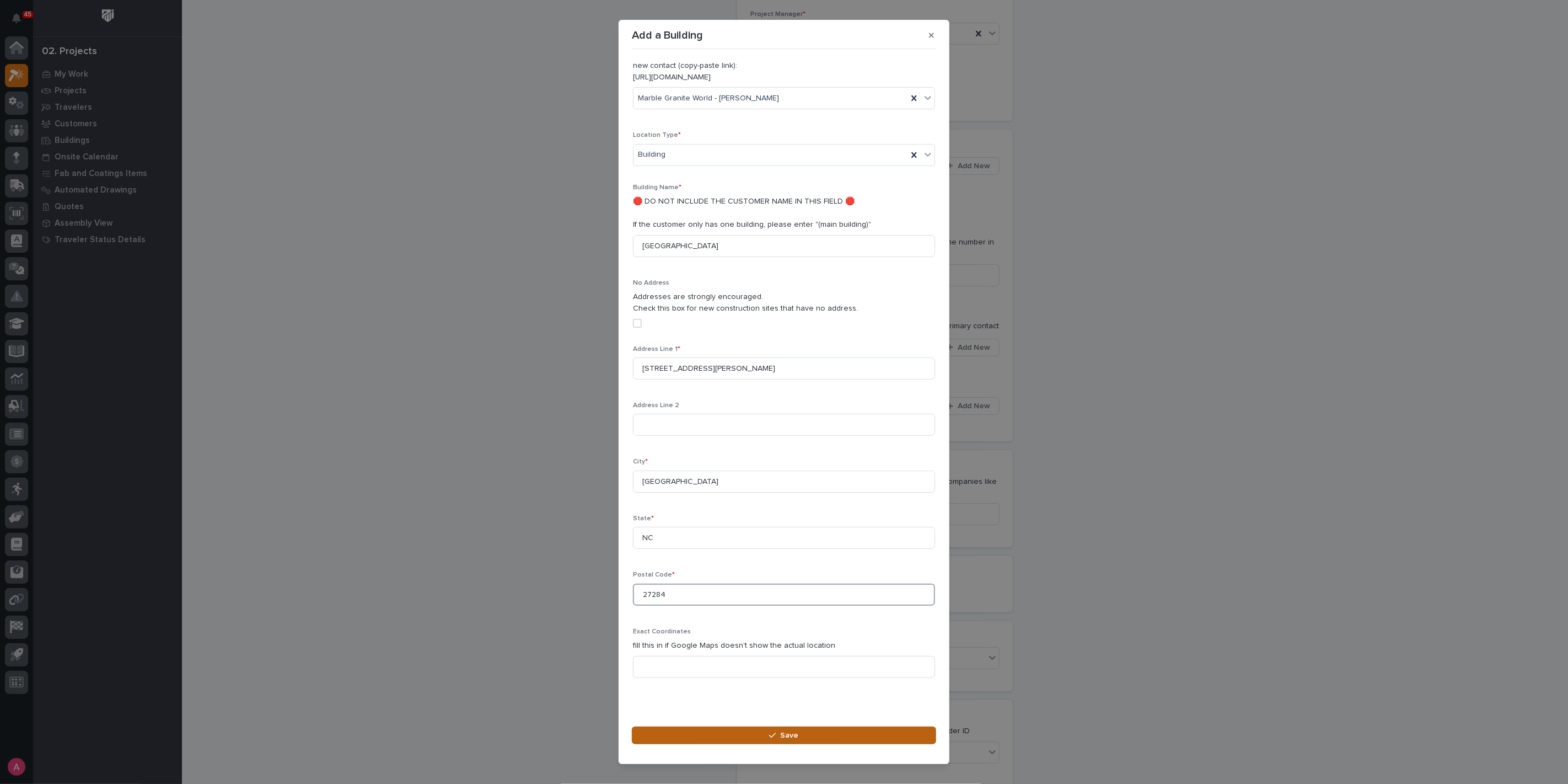
type input "27284"
click at [775, 738] on icon "button" at bounding box center [772, 735] width 7 height 7
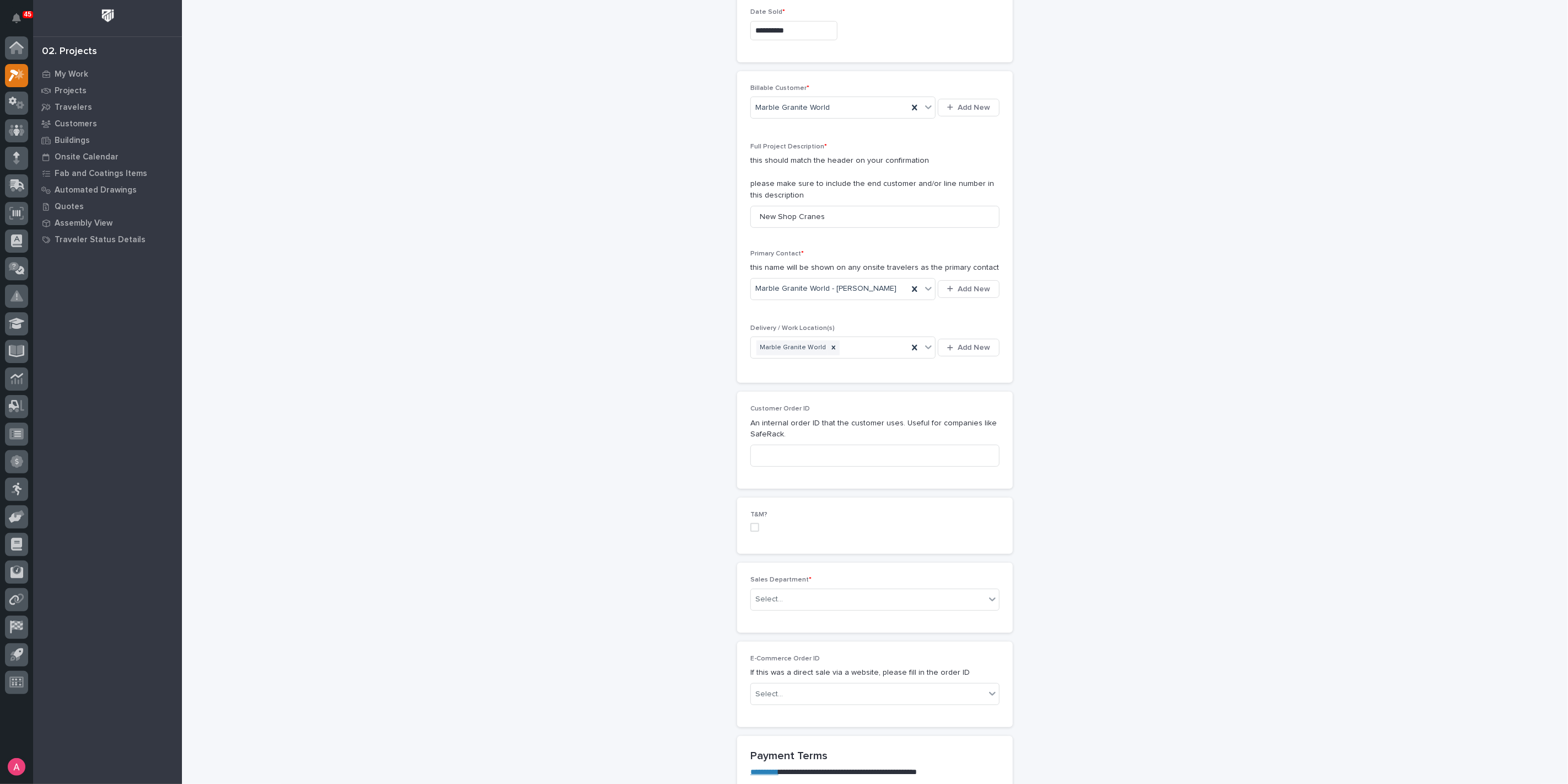
scroll to position [306, 0]
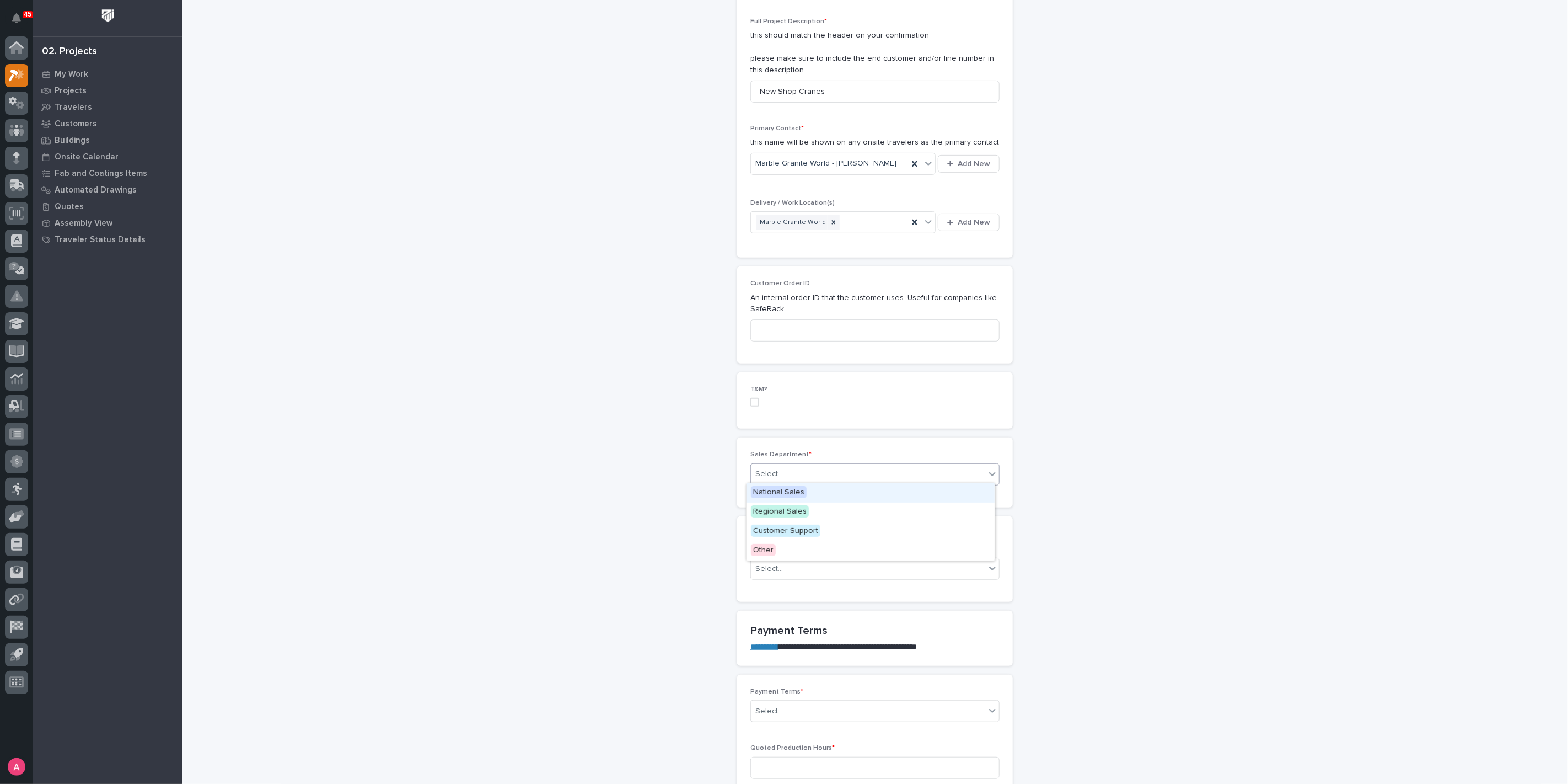
click at [810, 465] on div "Select..." at bounding box center [867, 474] width 234 height 18
click at [797, 494] on span "National Sales" at bounding box center [778, 492] width 55 height 12
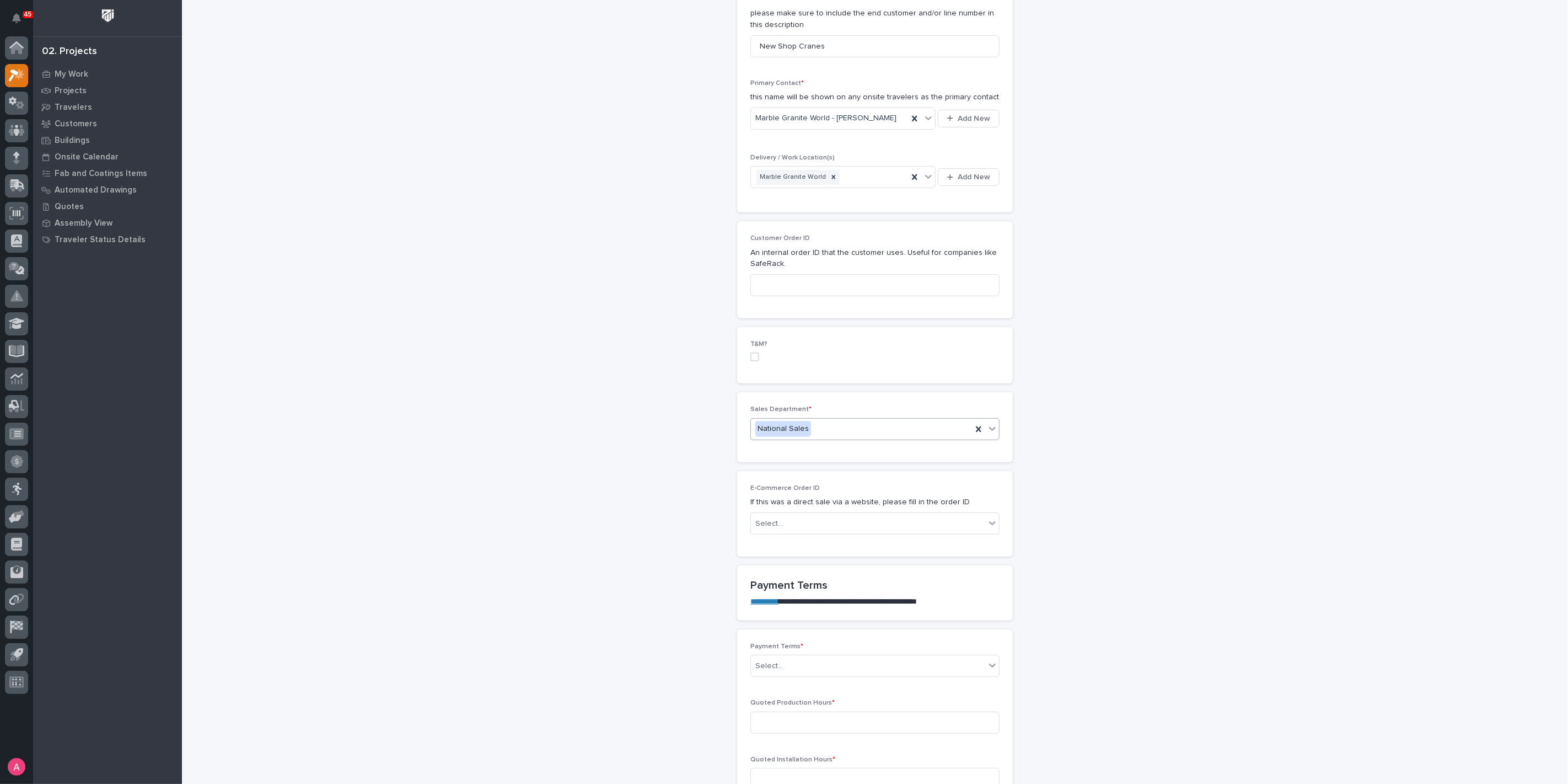
scroll to position [490, 0]
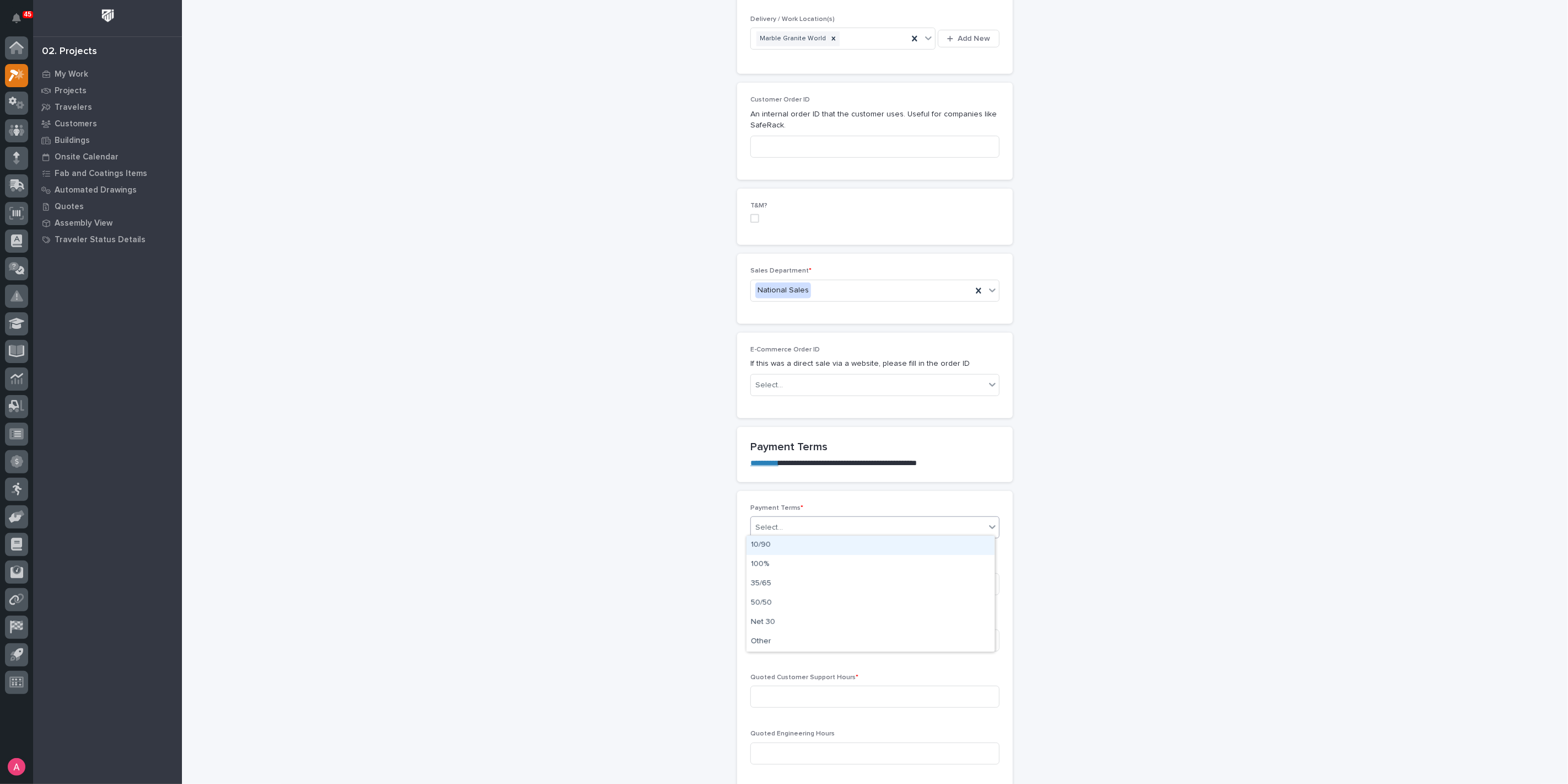
click at [825, 526] on div "Select..." at bounding box center [867, 527] width 234 height 18
click at [809, 585] on div "35/65" at bounding box center [870, 584] width 248 height 19
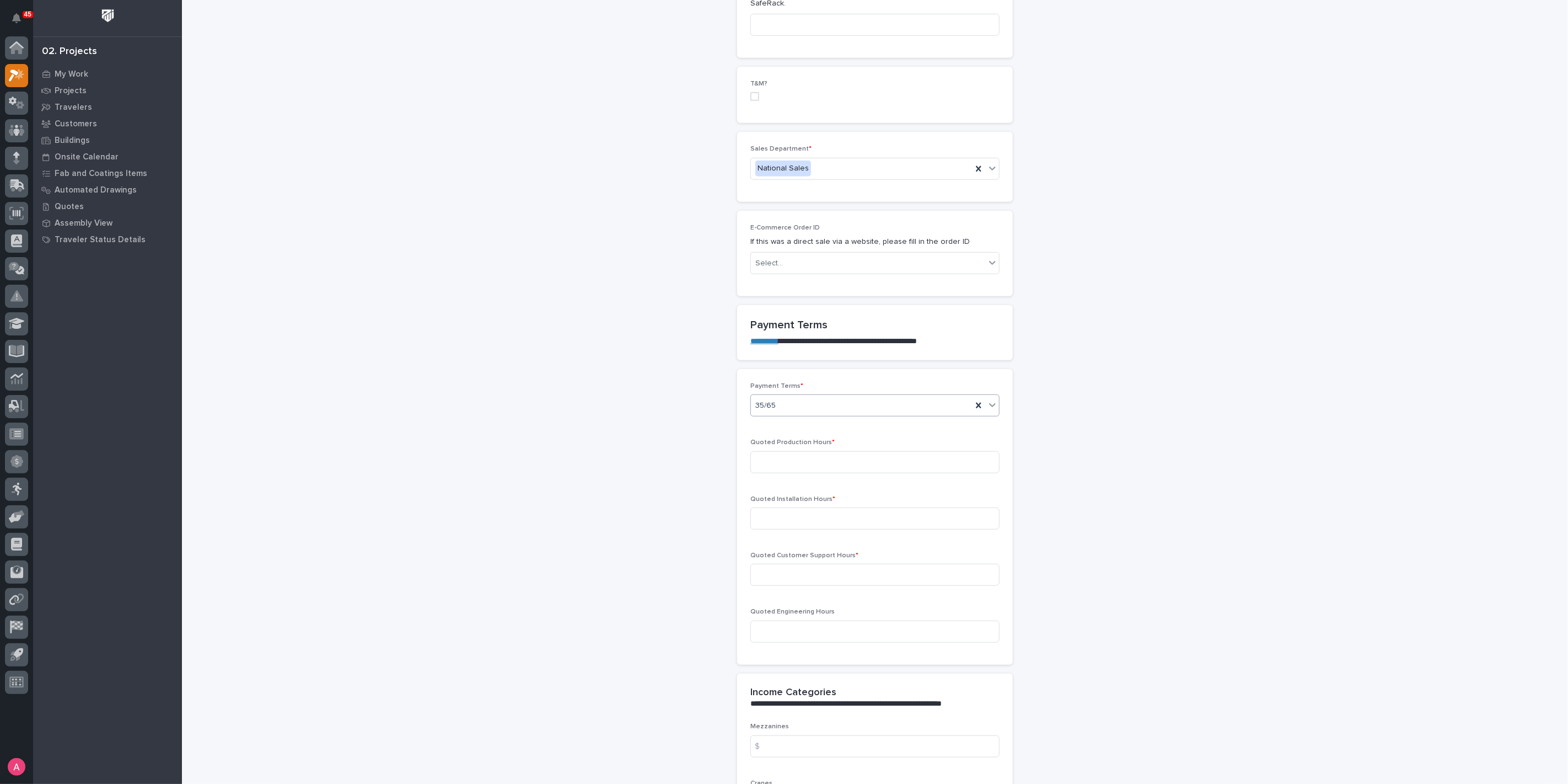
scroll to position [613, 0]
click at [822, 459] on input at bounding box center [874, 461] width 249 height 22
click at [849, 465] on input at bounding box center [874, 461] width 249 height 22
type input "297"
type input "262"
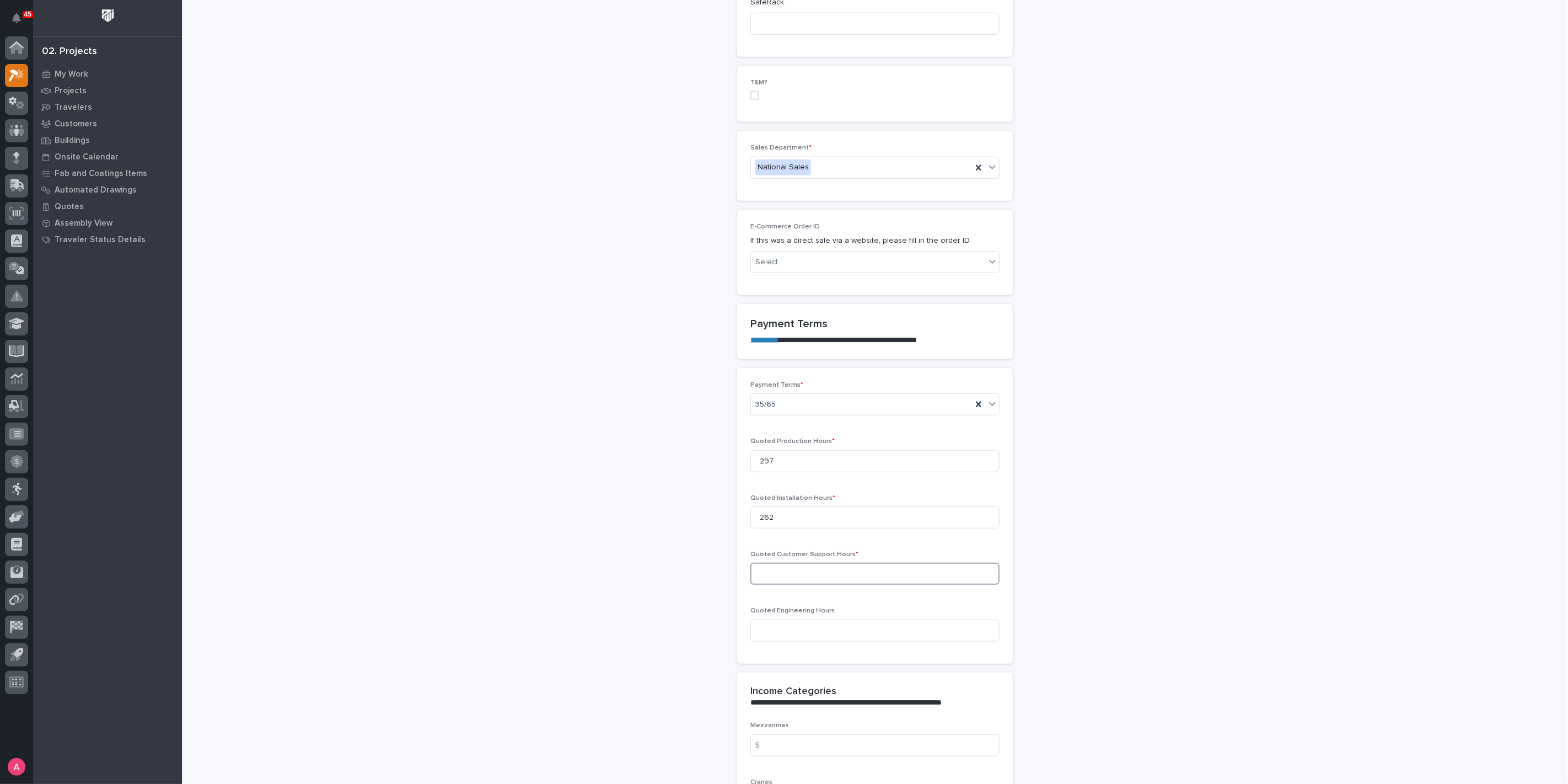
click at [836, 566] on input at bounding box center [874, 573] width 249 height 22
type input "8"
click at [842, 623] on input at bounding box center [874, 630] width 249 height 22
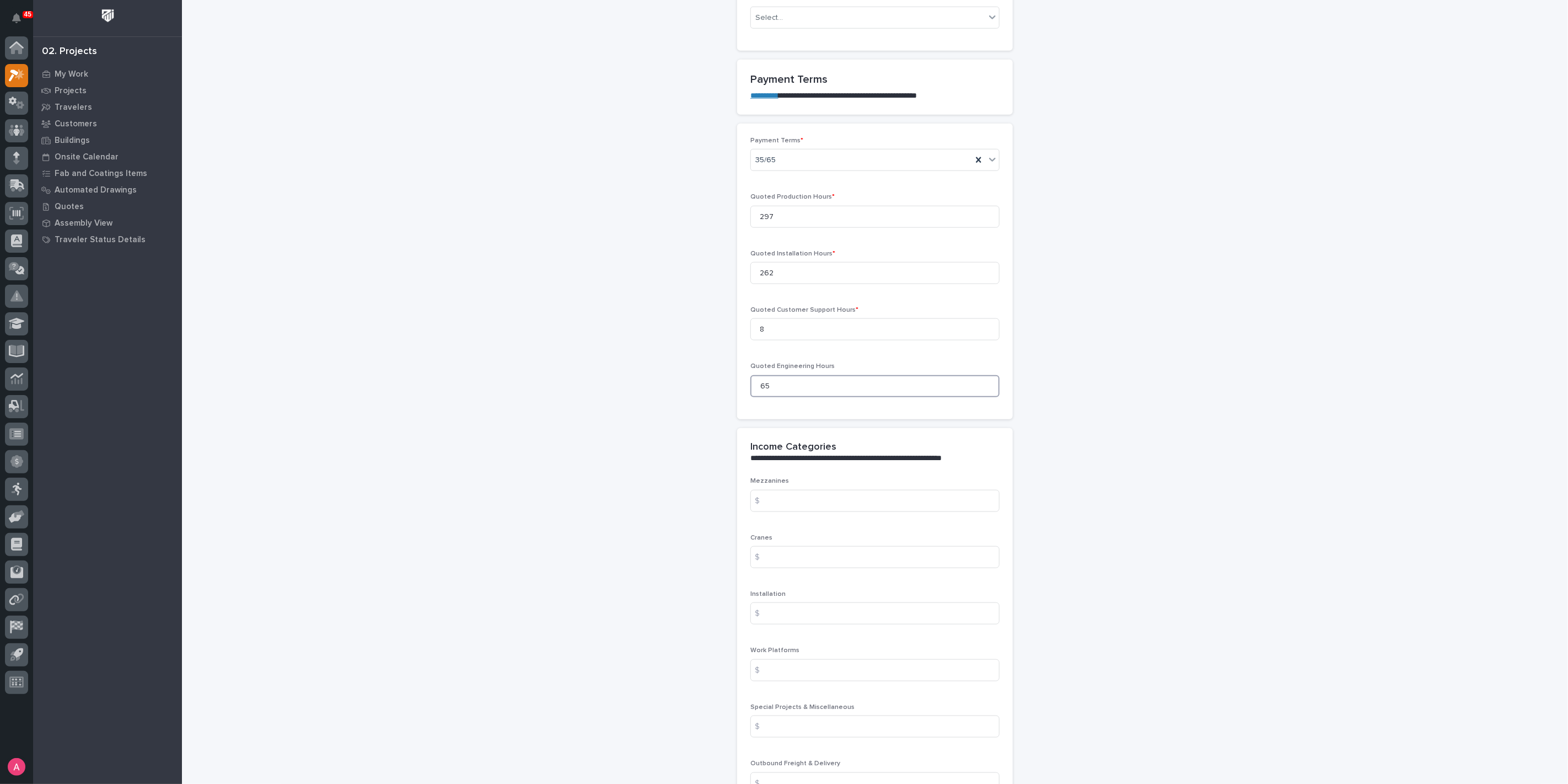
scroll to position [857, 0]
type input "65"
click at [808, 562] on input at bounding box center [874, 556] width 249 height 22
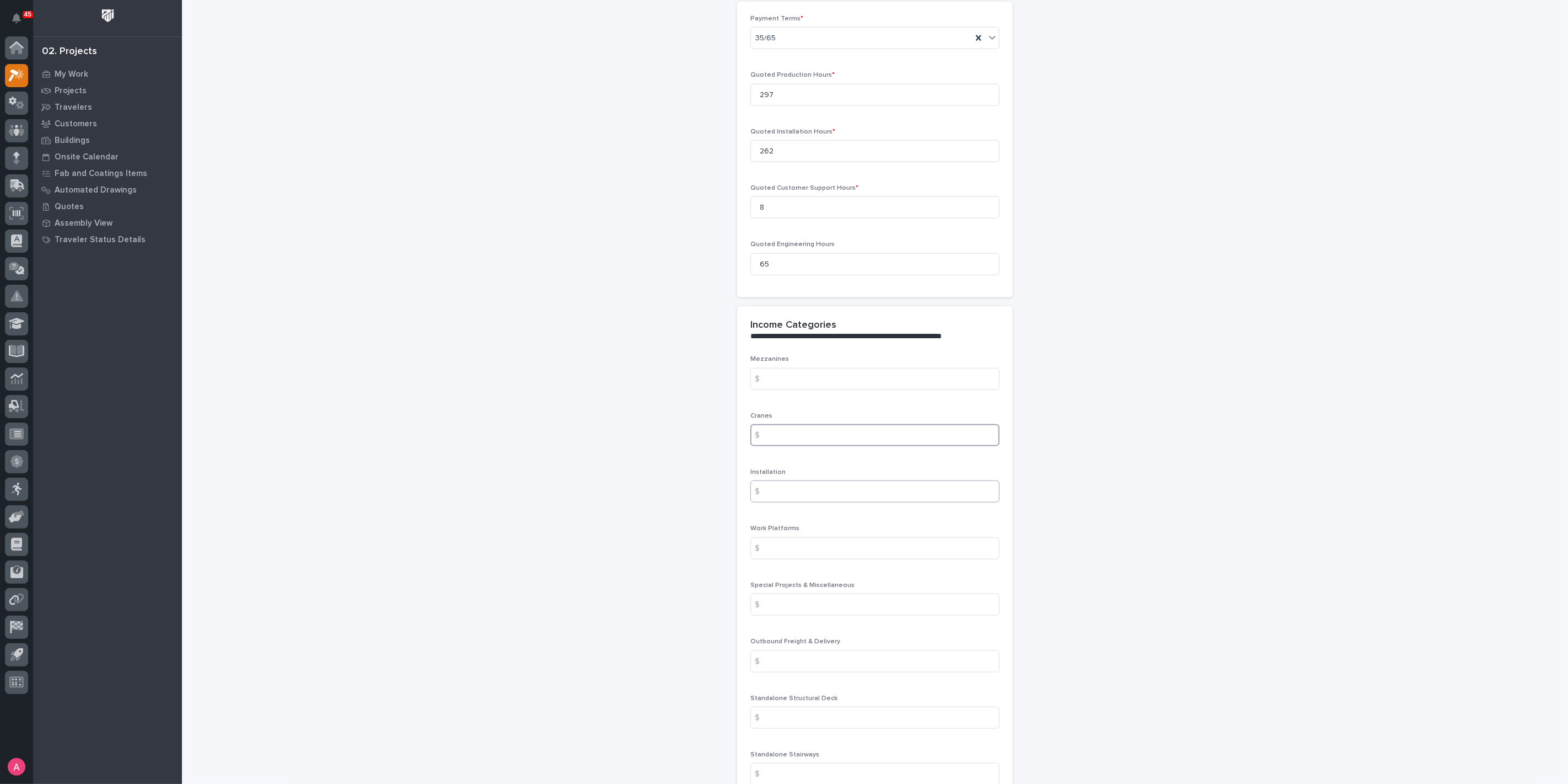
scroll to position [980, 0]
click at [784, 438] on input at bounding box center [874, 433] width 249 height 22
type input "137484"
click at [795, 494] on input at bounding box center [874, 490] width 249 height 22
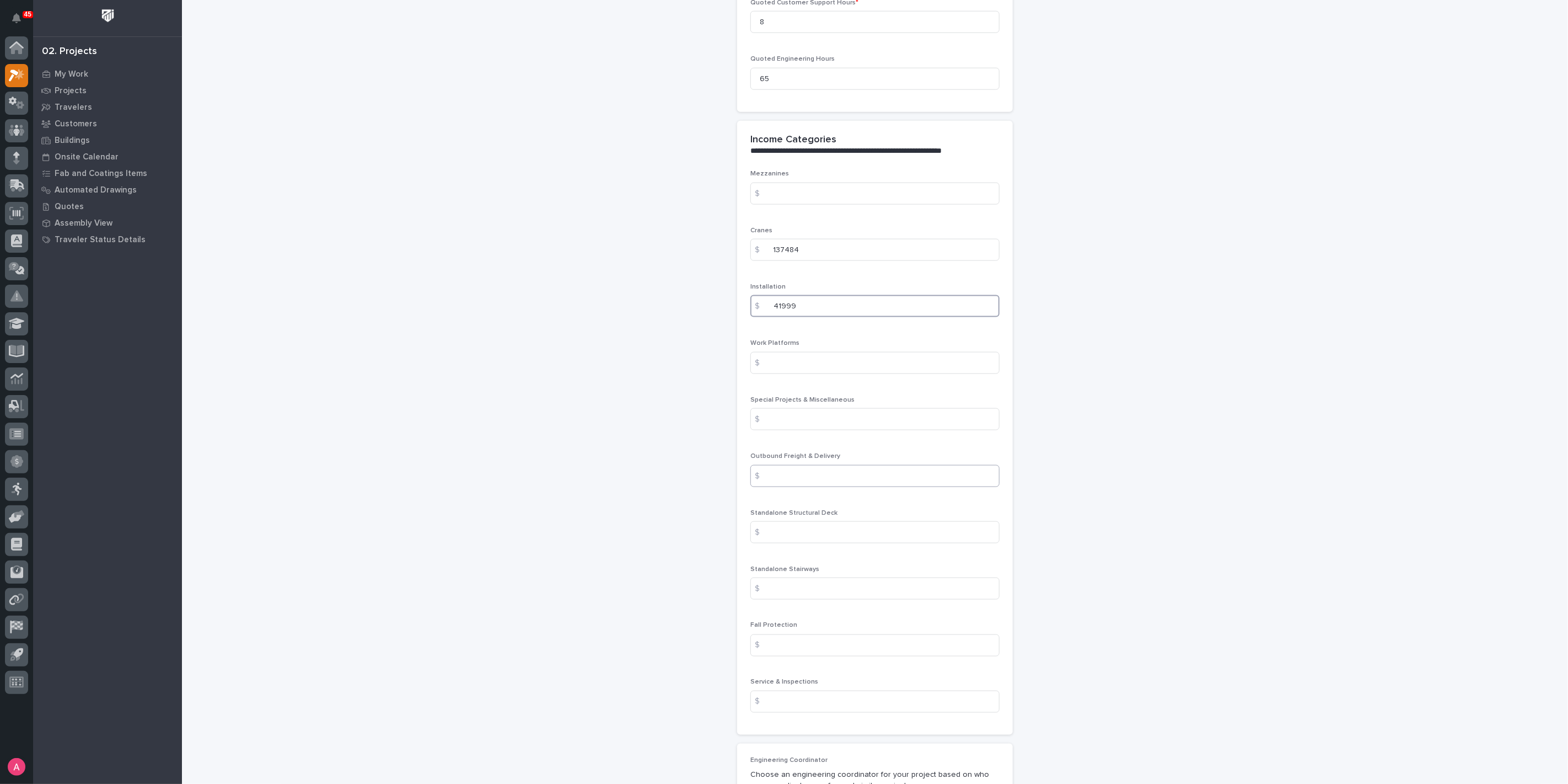
type input "41999"
click at [825, 477] on input at bounding box center [874, 476] width 249 height 22
type input "2088"
click at [809, 699] on input at bounding box center [874, 701] width 249 height 22
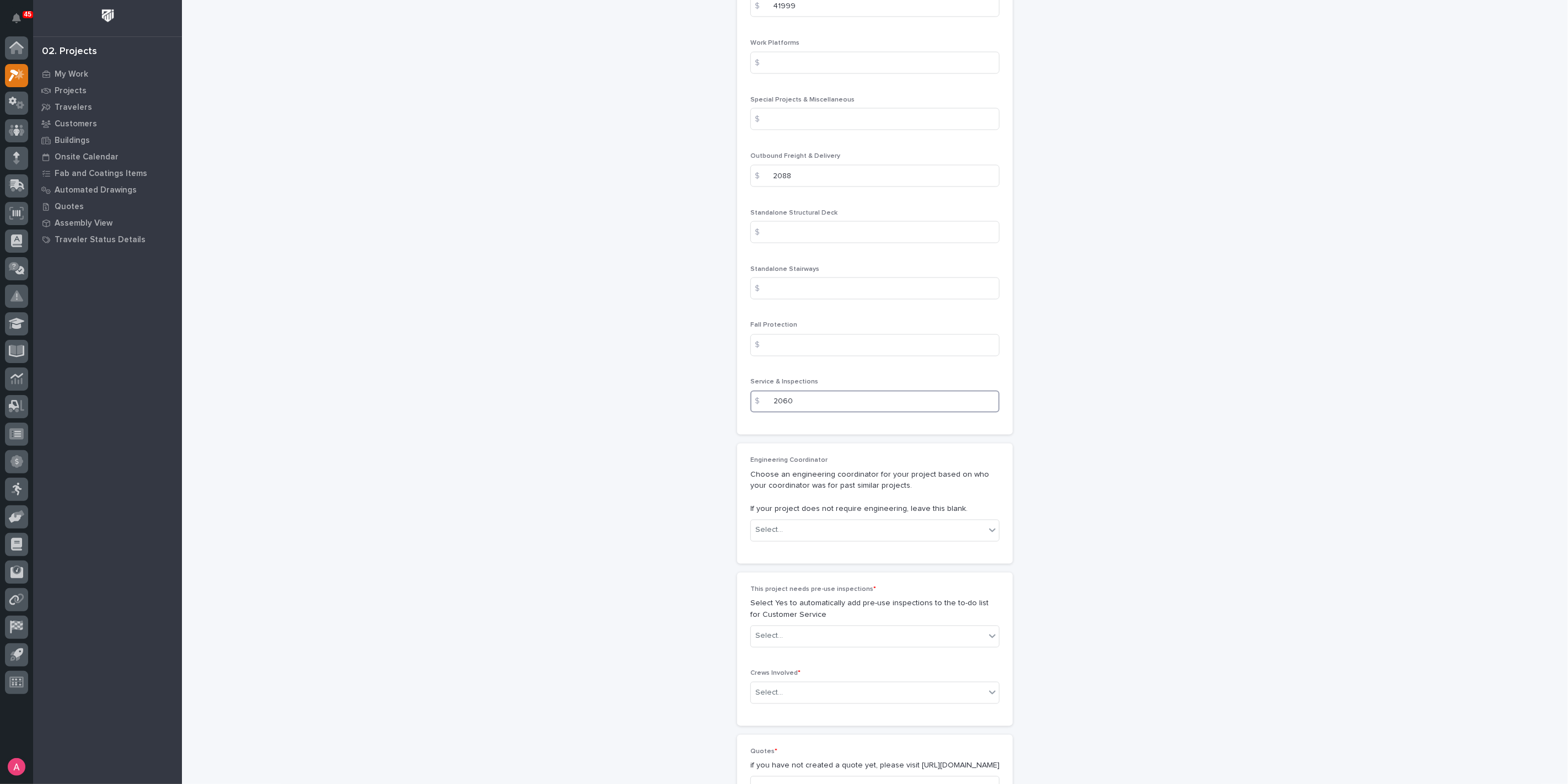
scroll to position [1471, 0]
type input "2060"
click at [802, 525] on div "Select..." at bounding box center [867, 524] width 234 height 18
click at [789, 616] on div "[PERSON_NAME]" at bounding box center [870, 619] width 248 height 19
click at [800, 625] on div "Select..." at bounding box center [867, 630] width 234 height 18
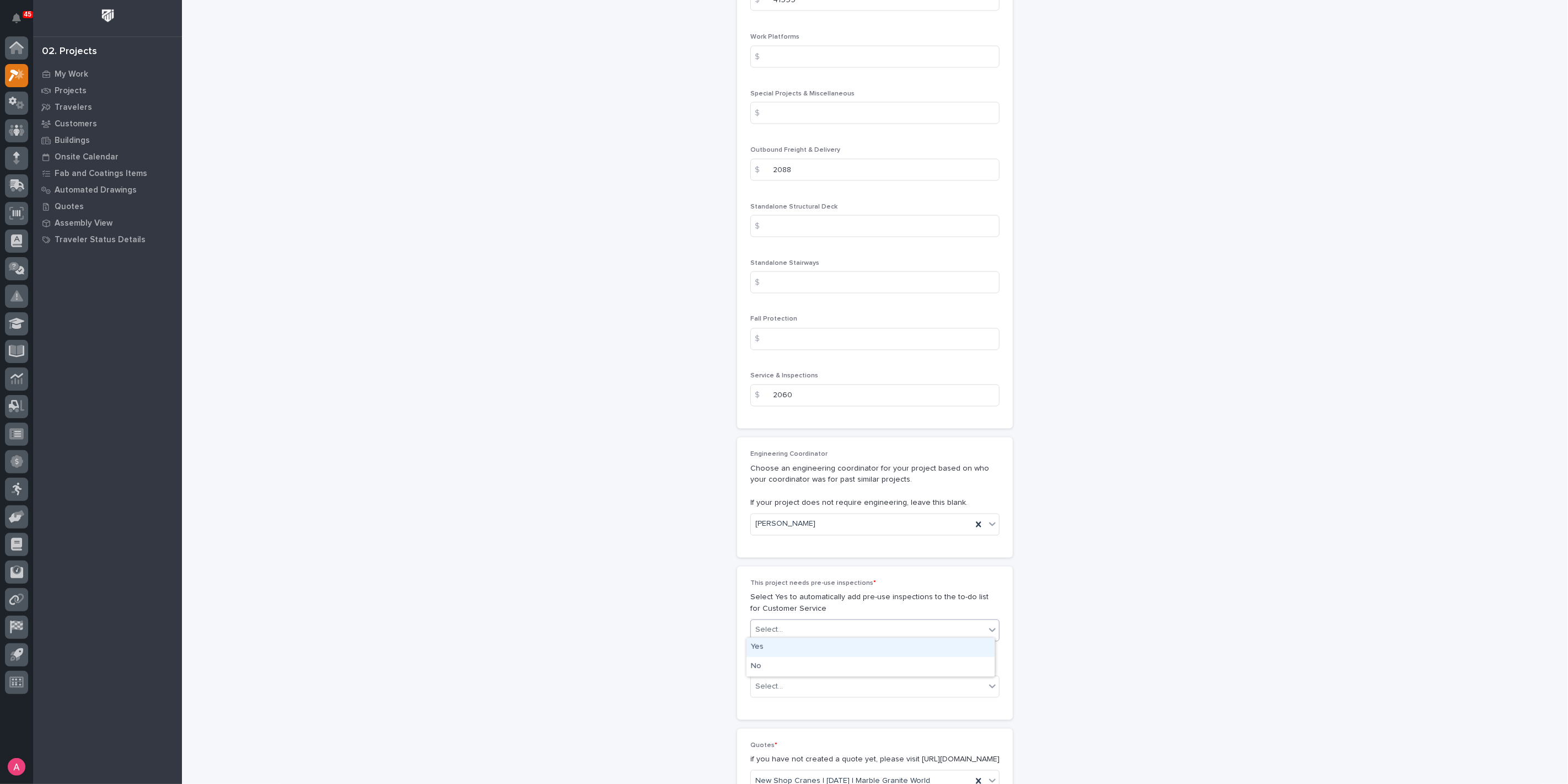
click at [793, 650] on div "Yes" at bounding box center [870, 647] width 248 height 19
click at [801, 687] on div "Select..." at bounding box center [867, 687] width 234 height 18
click at [795, 704] on div "Production" at bounding box center [870, 703] width 248 height 19
click at [860, 682] on div "Production" at bounding box center [861, 687] width 221 height 19
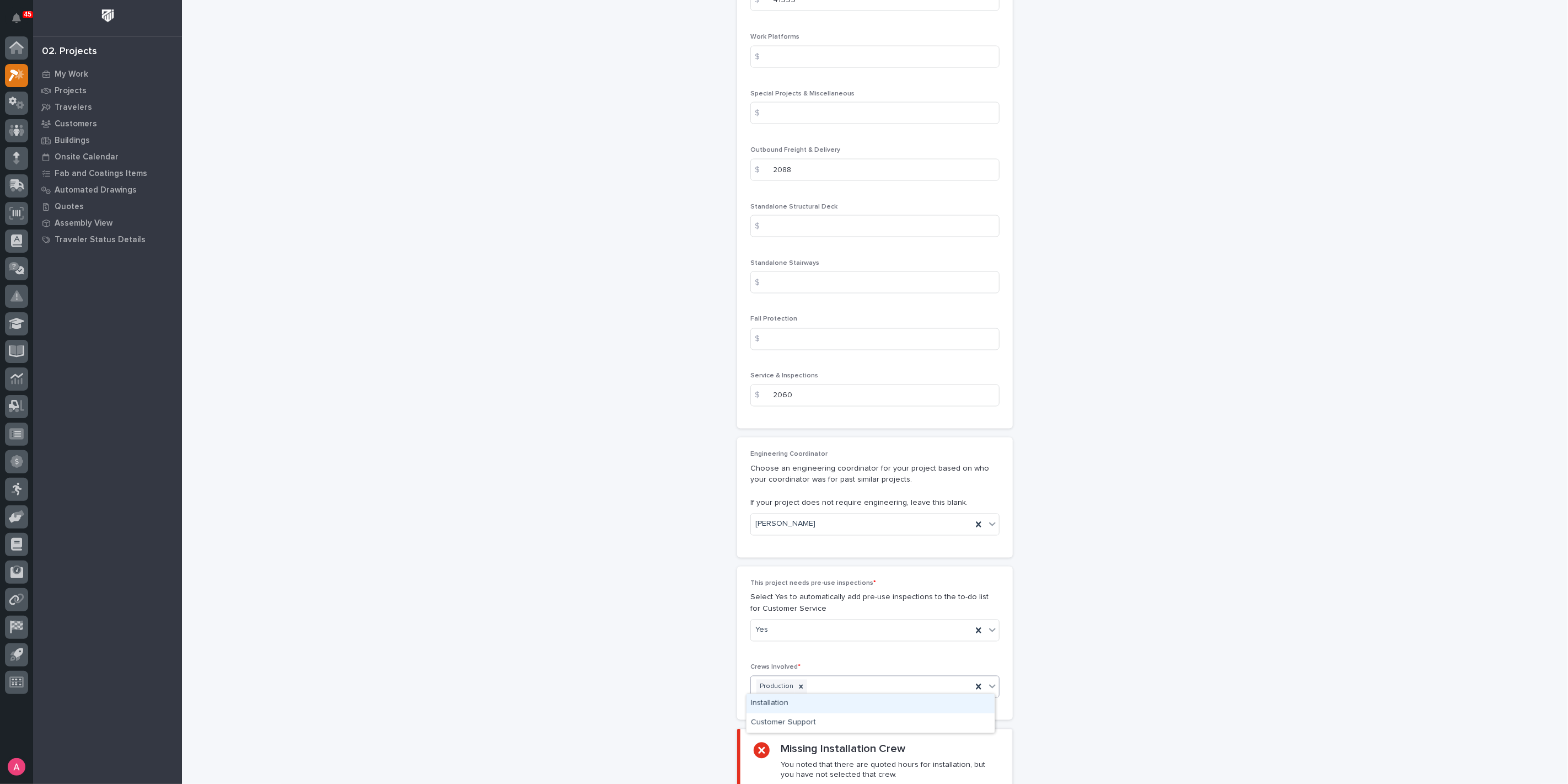
click at [825, 703] on div "Installation" at bounding box center [870, 703] width 248 height 19
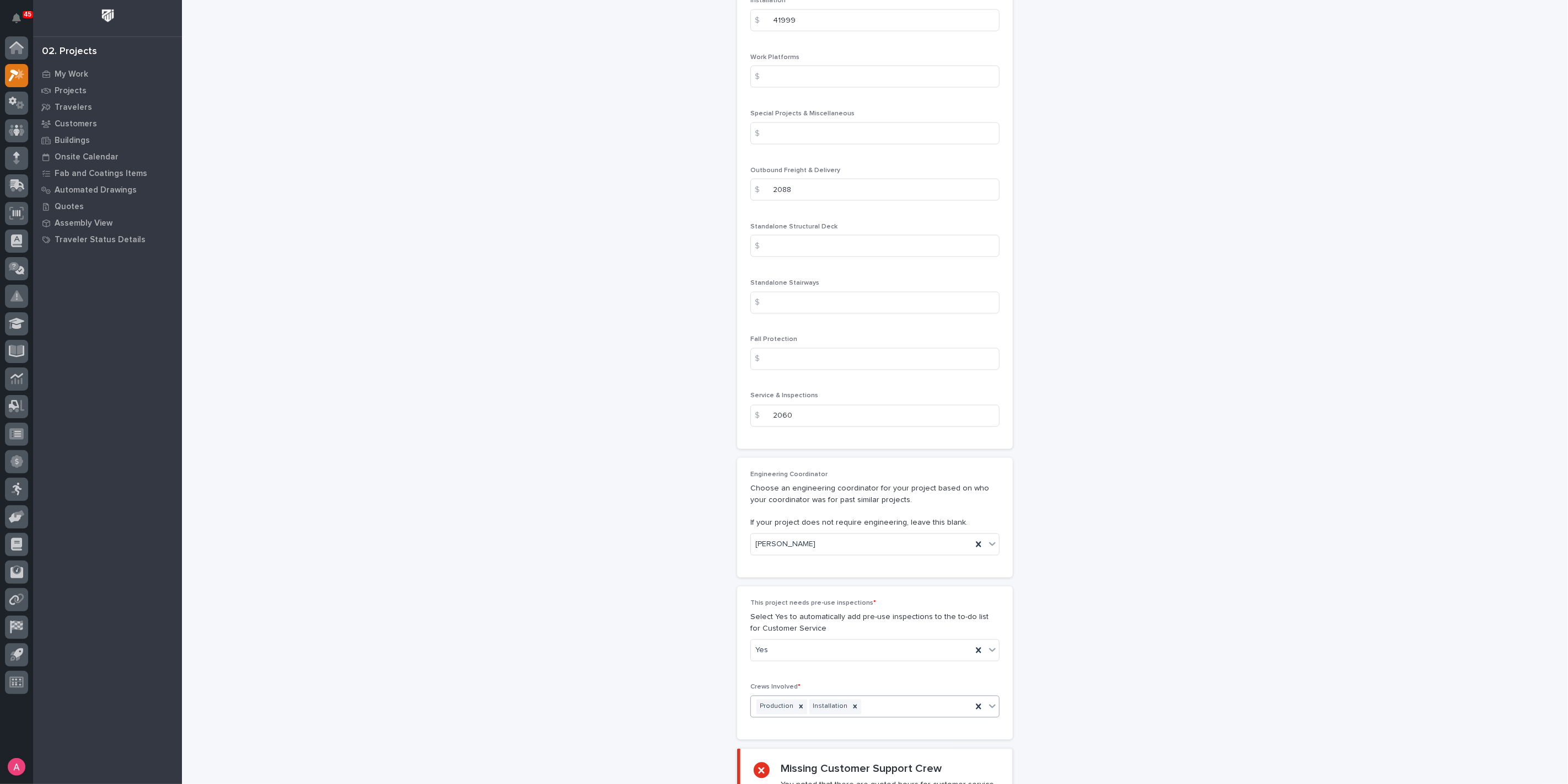
click at [898, 697] on div "Production Installation" at bounding box center [861, 707] width 221 height 19
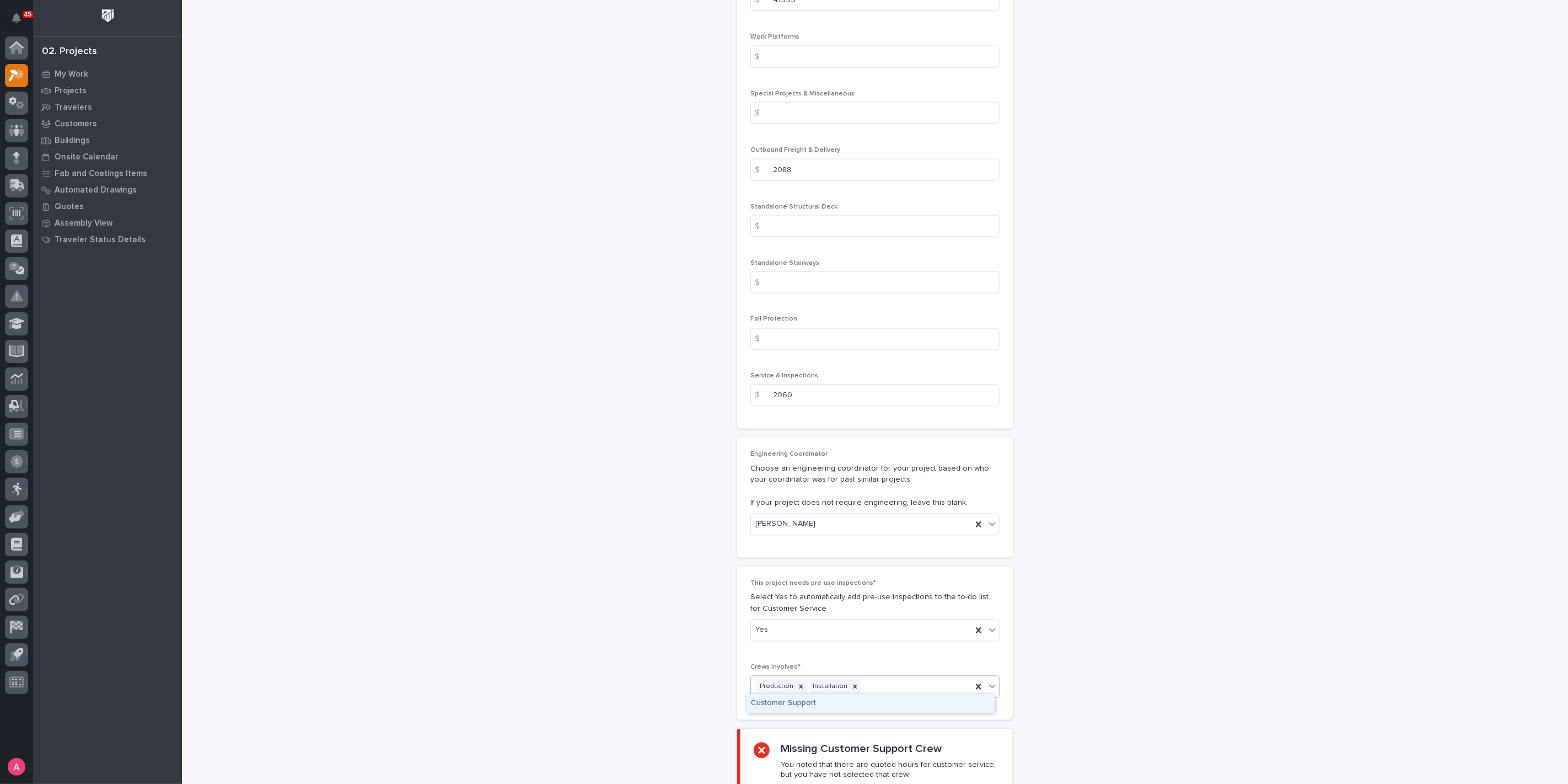
click at [868, 706] on div "Customer Support" at bounding box center [870, 703] width 248 height 19
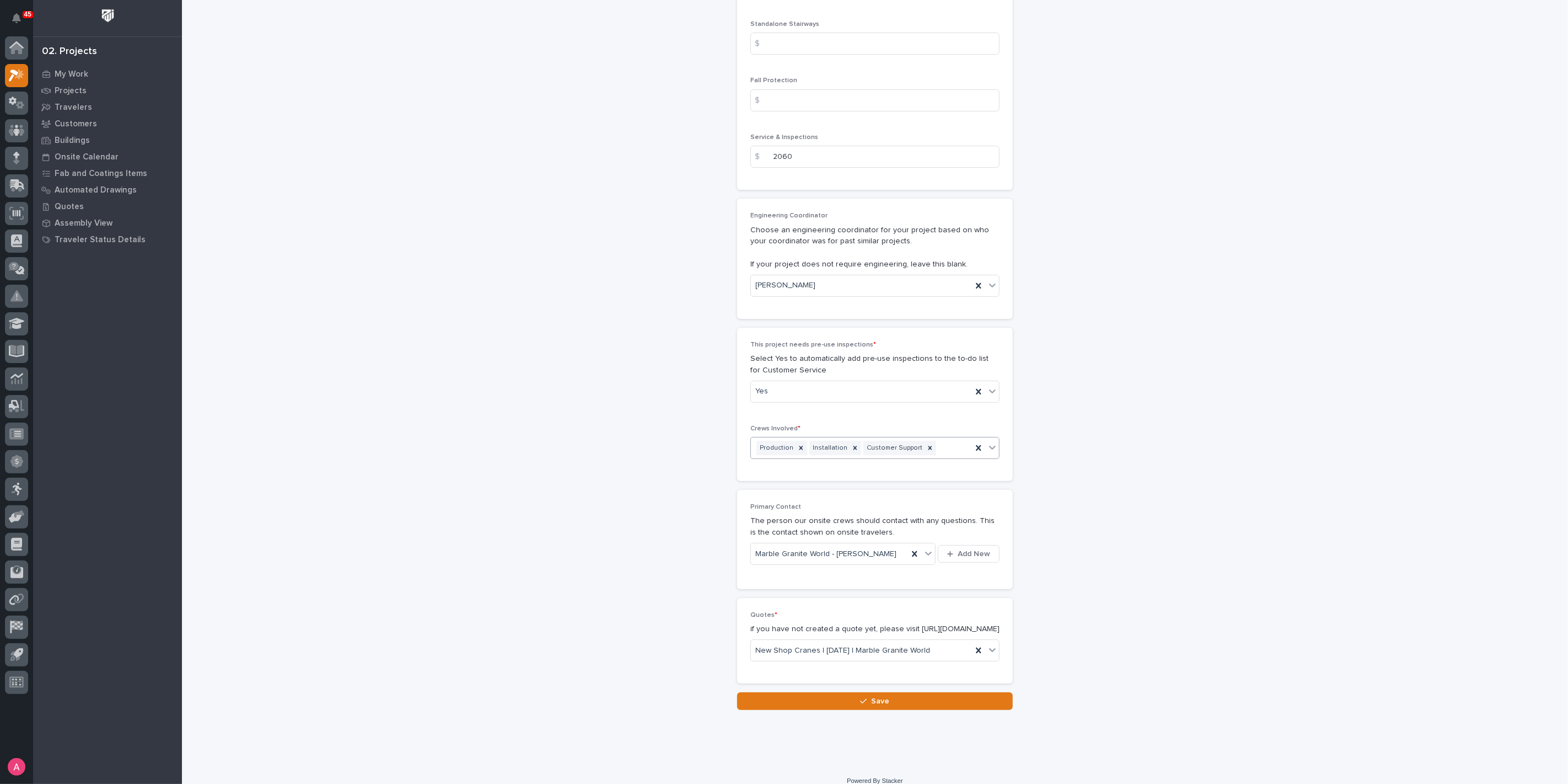
scroll to position [1729, 0]
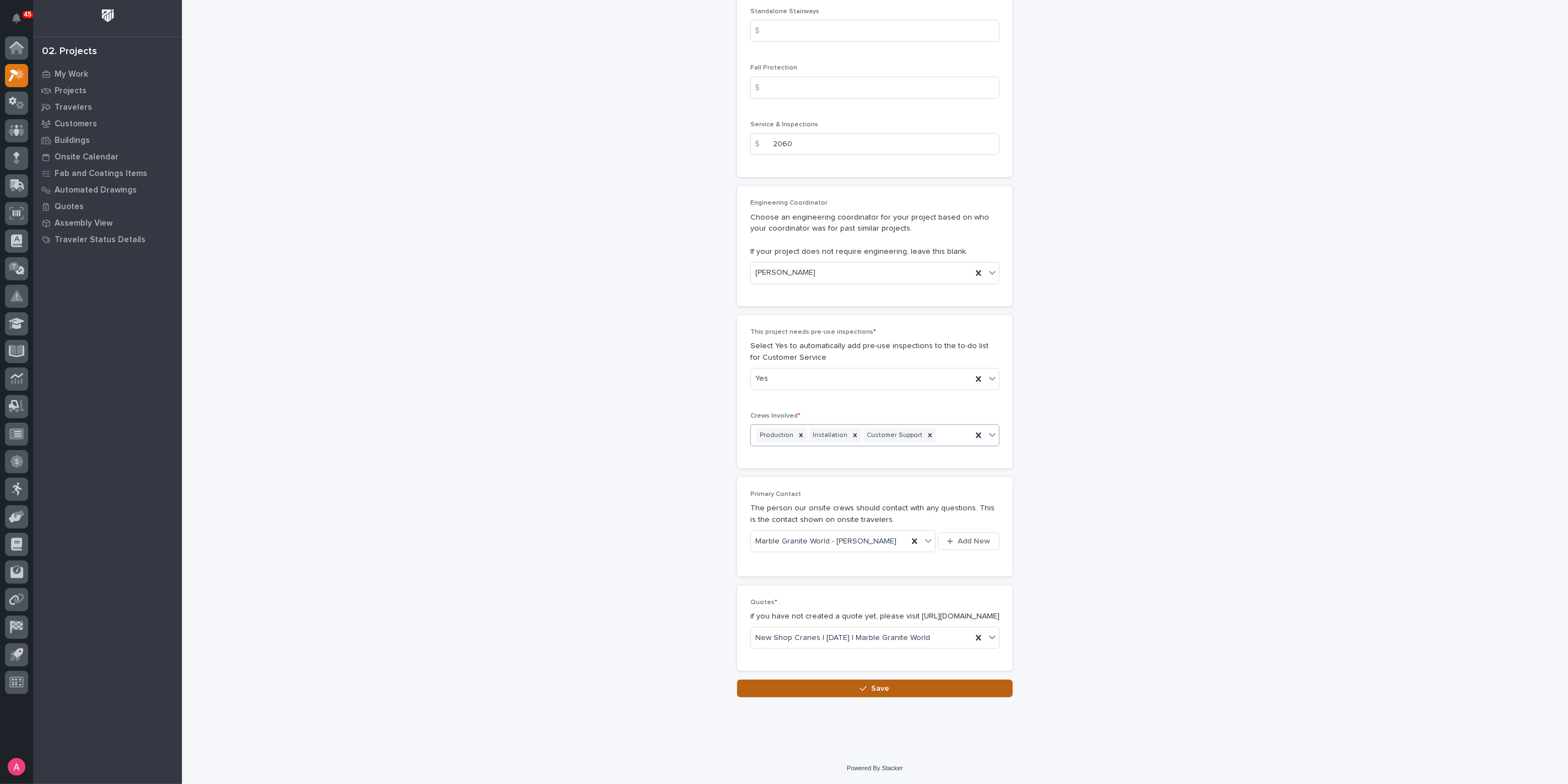
click at [872, 687] on span "Save" at bounding box center [881, 687] width 18 height 10
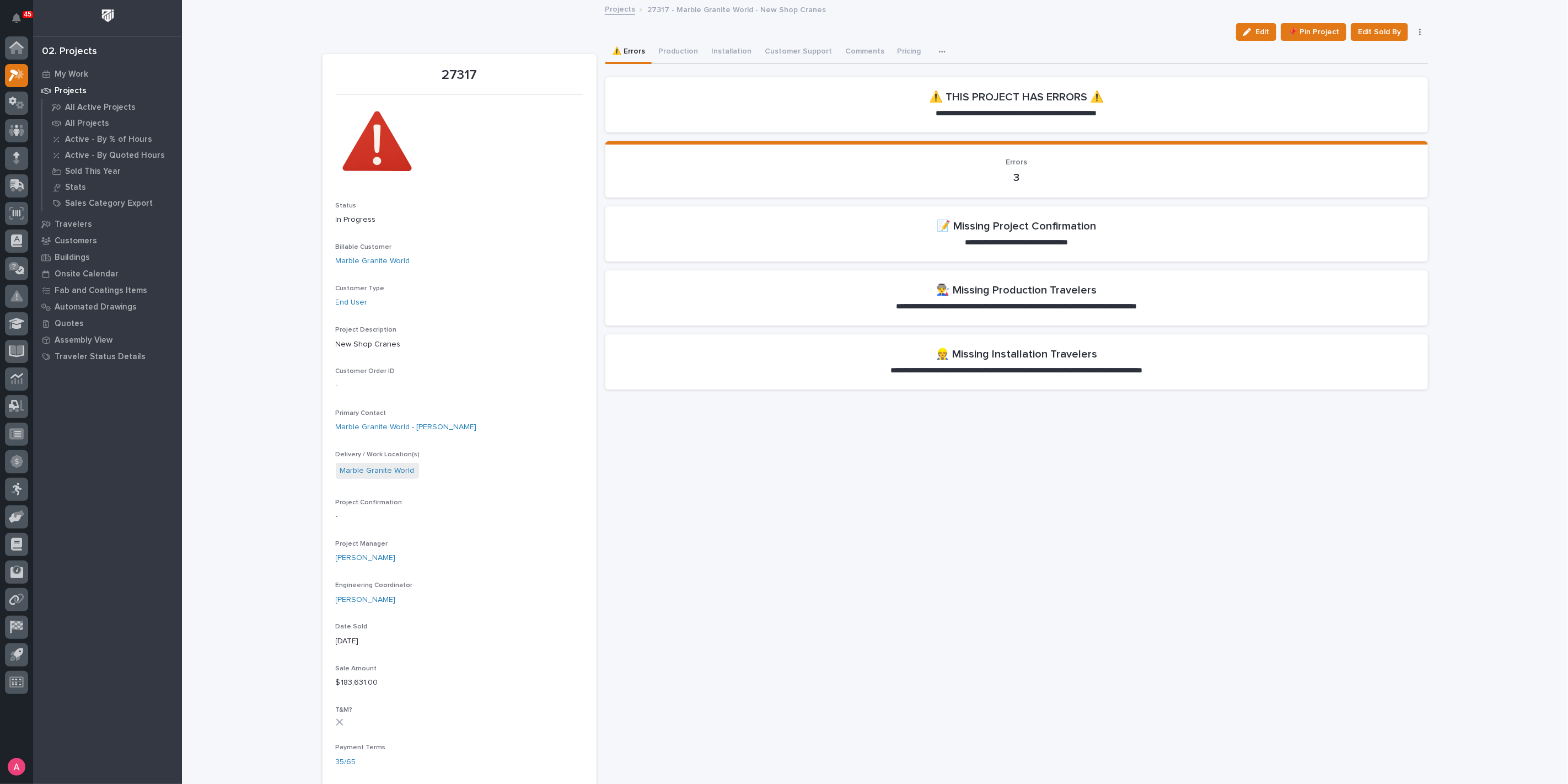
click at [270, 167] on div "Loading... Saving… Loading... Saving… 27317 Edit 📌 Pin Project Edit Sold By Can…" at bounding box center [874, 732] width 1386 height 1463
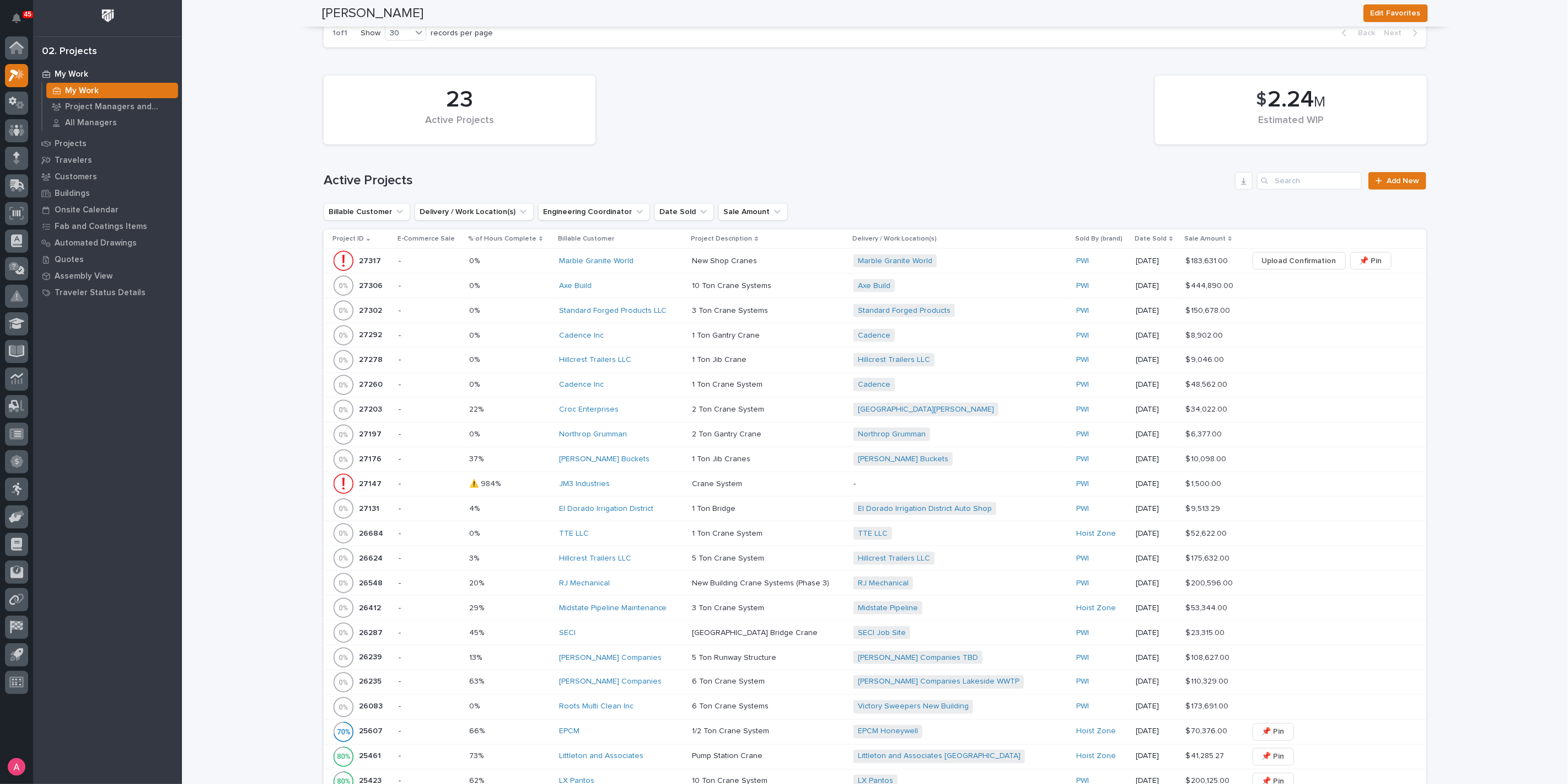
scroll to position [1041, 0]
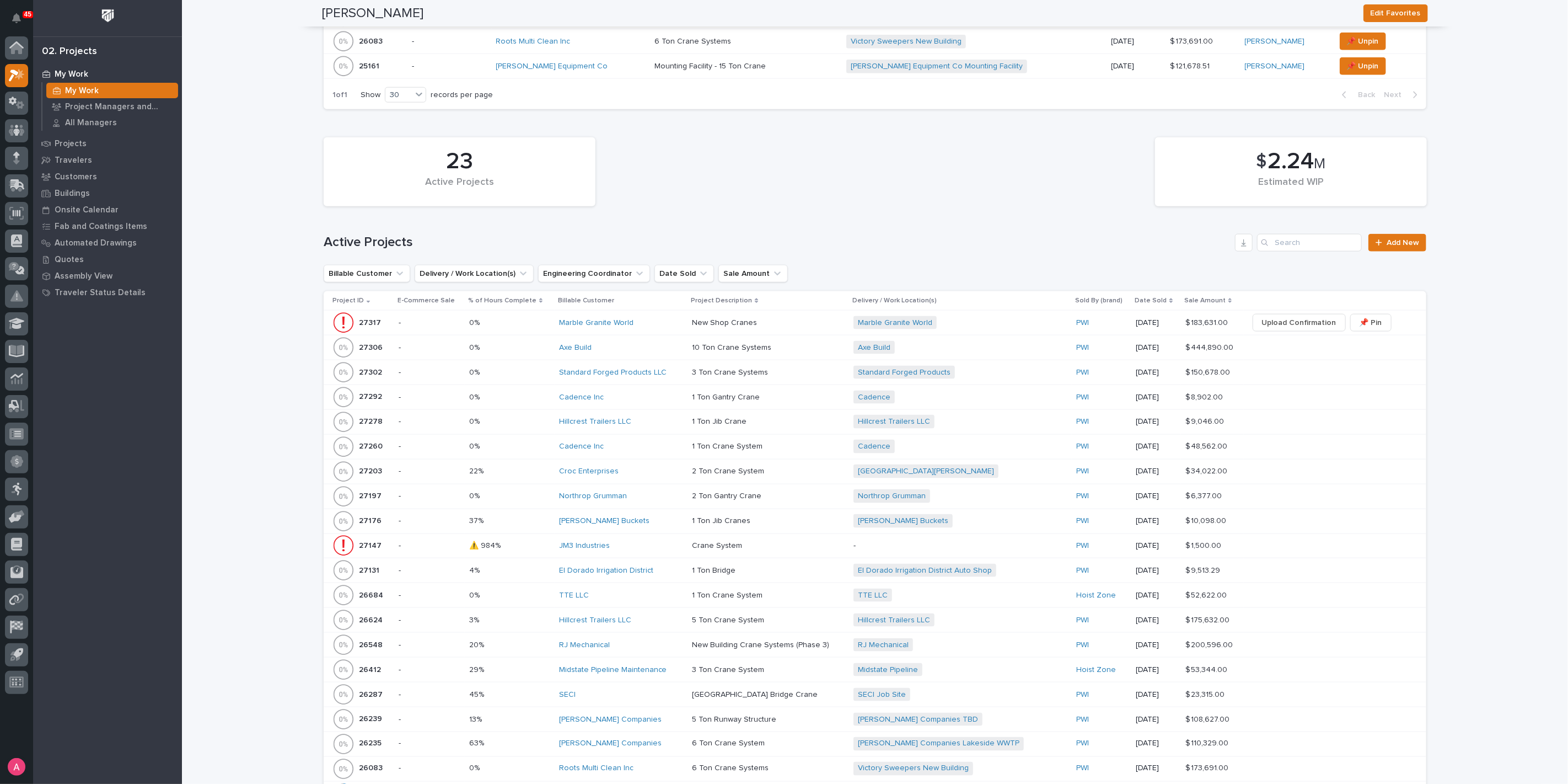
click at [660, 517] on div "Stout Buckets" at bounding box center [621, 521] width 125 height 10
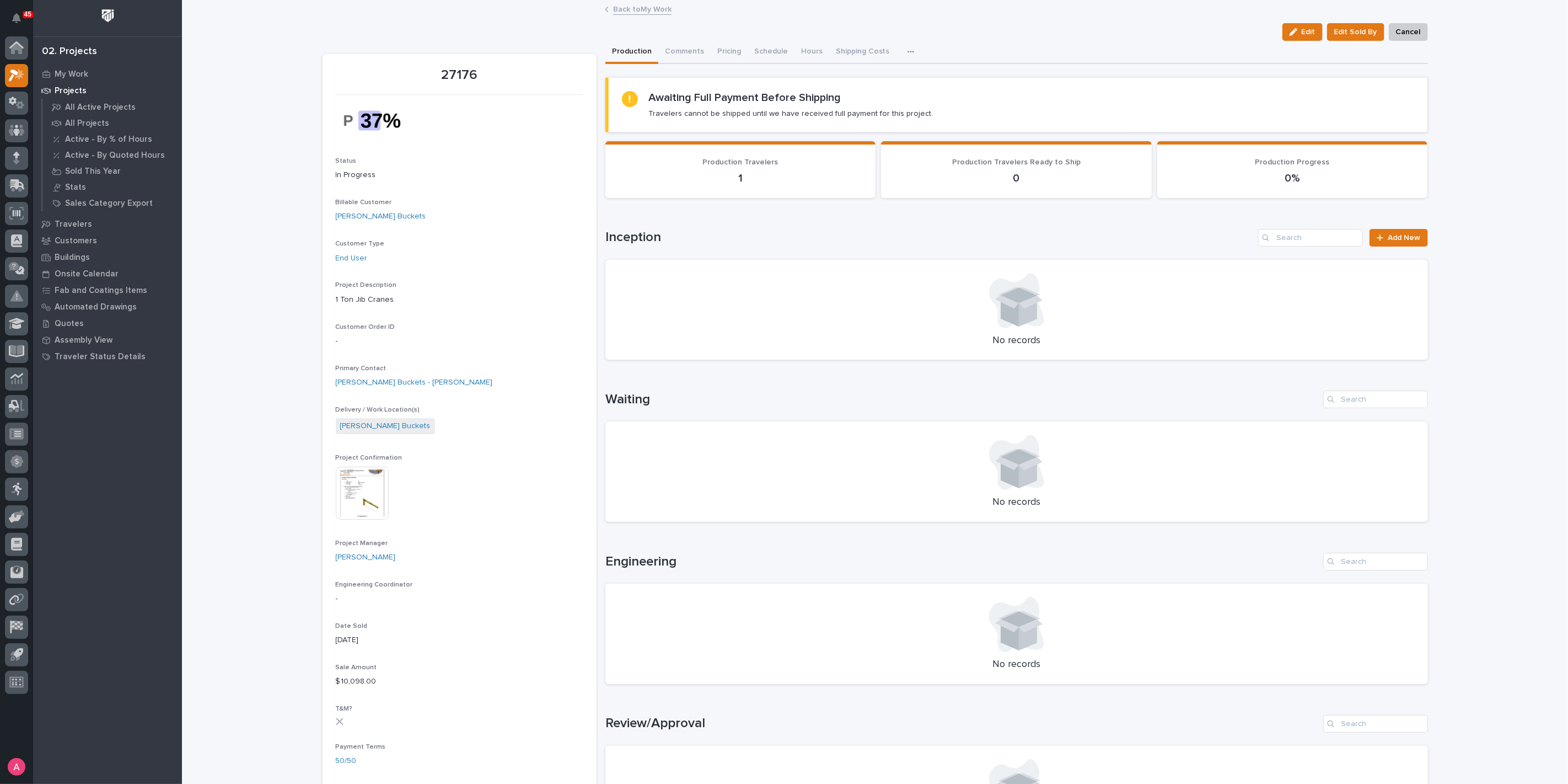
click at [633, 8] on link "Back to My Work" at bounding box center [642, 8] width 58 height 13
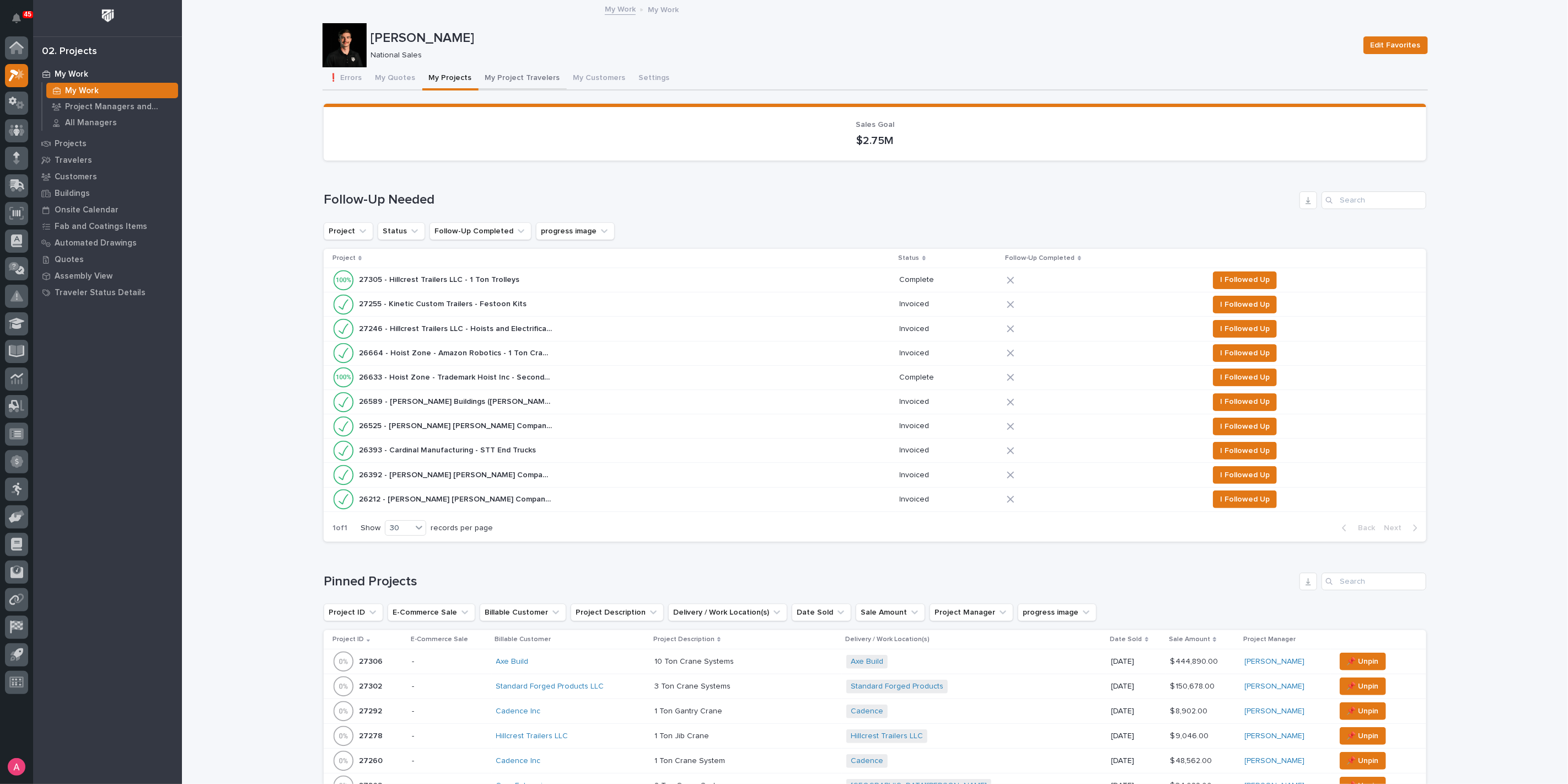
click at [500, 72] on button "My Project Travelers" at bounding box center [523, 79] width 88 height 23
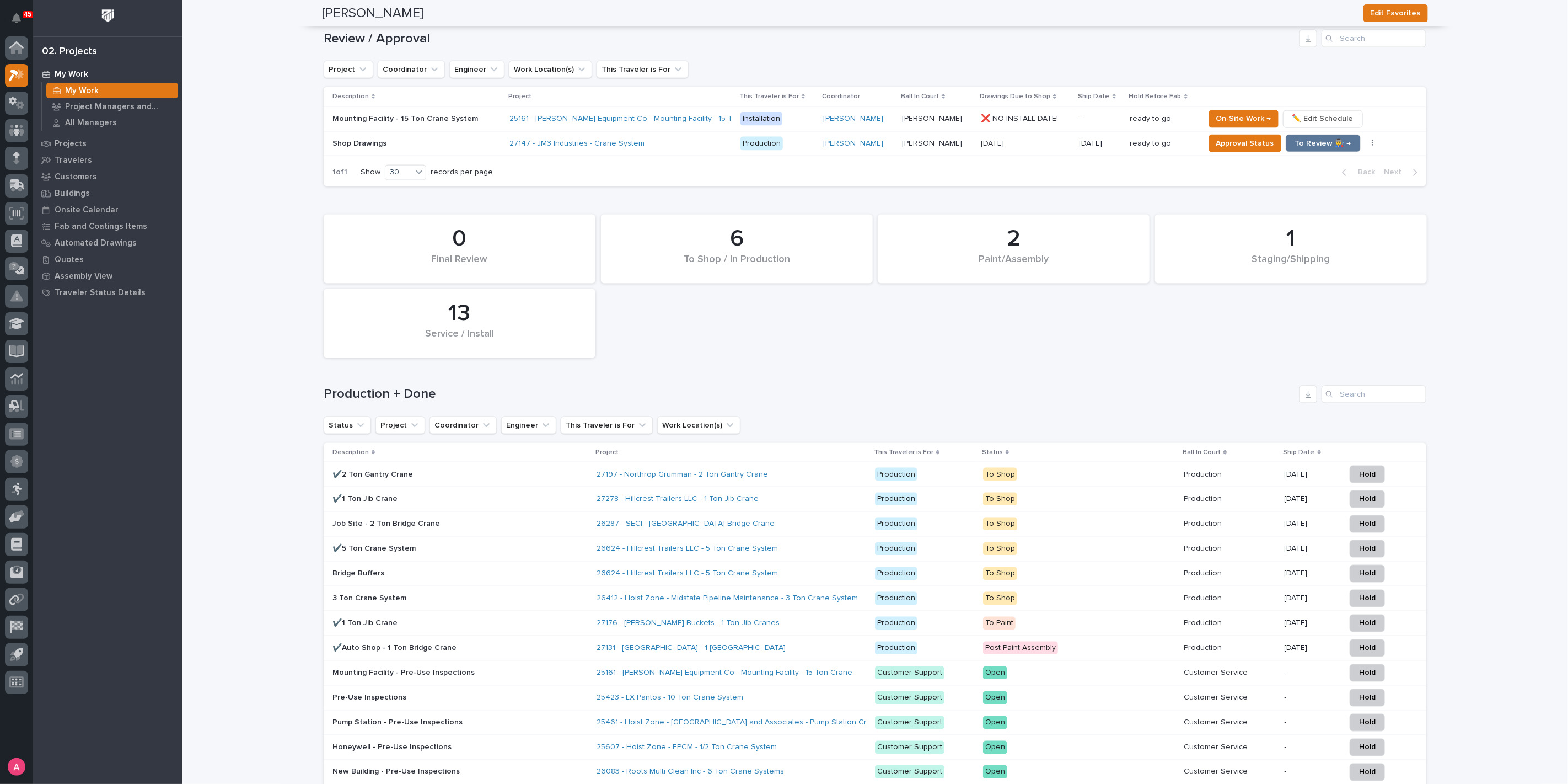
scroll to position [1225, 0]
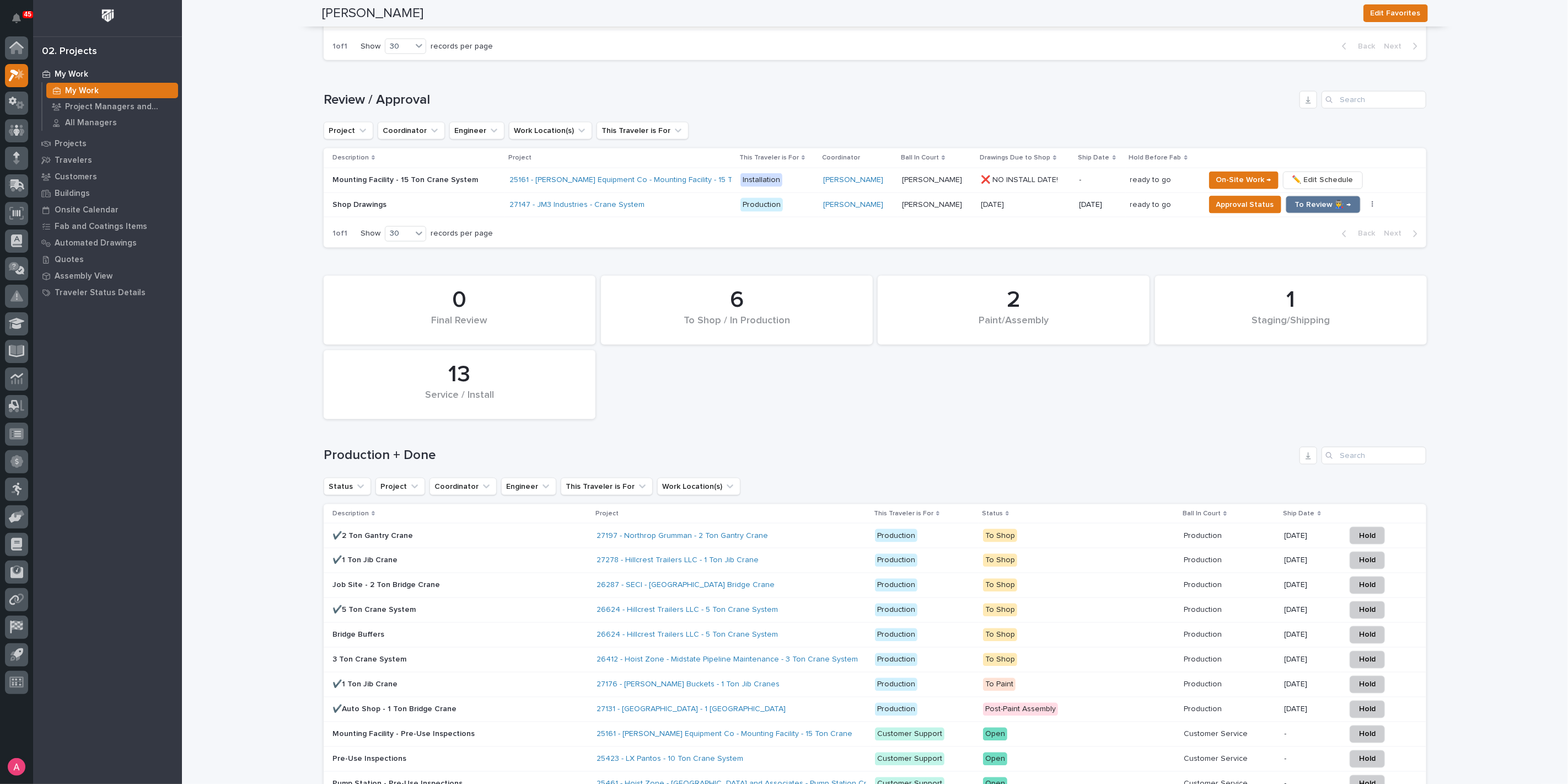
click at [627, 373] on div "1 Staging/Shipping 6 To Shop / In Production 2 Paint/Assembly 0 Final Review 13…" at bounding box center [874, 347] width 1113 height 154
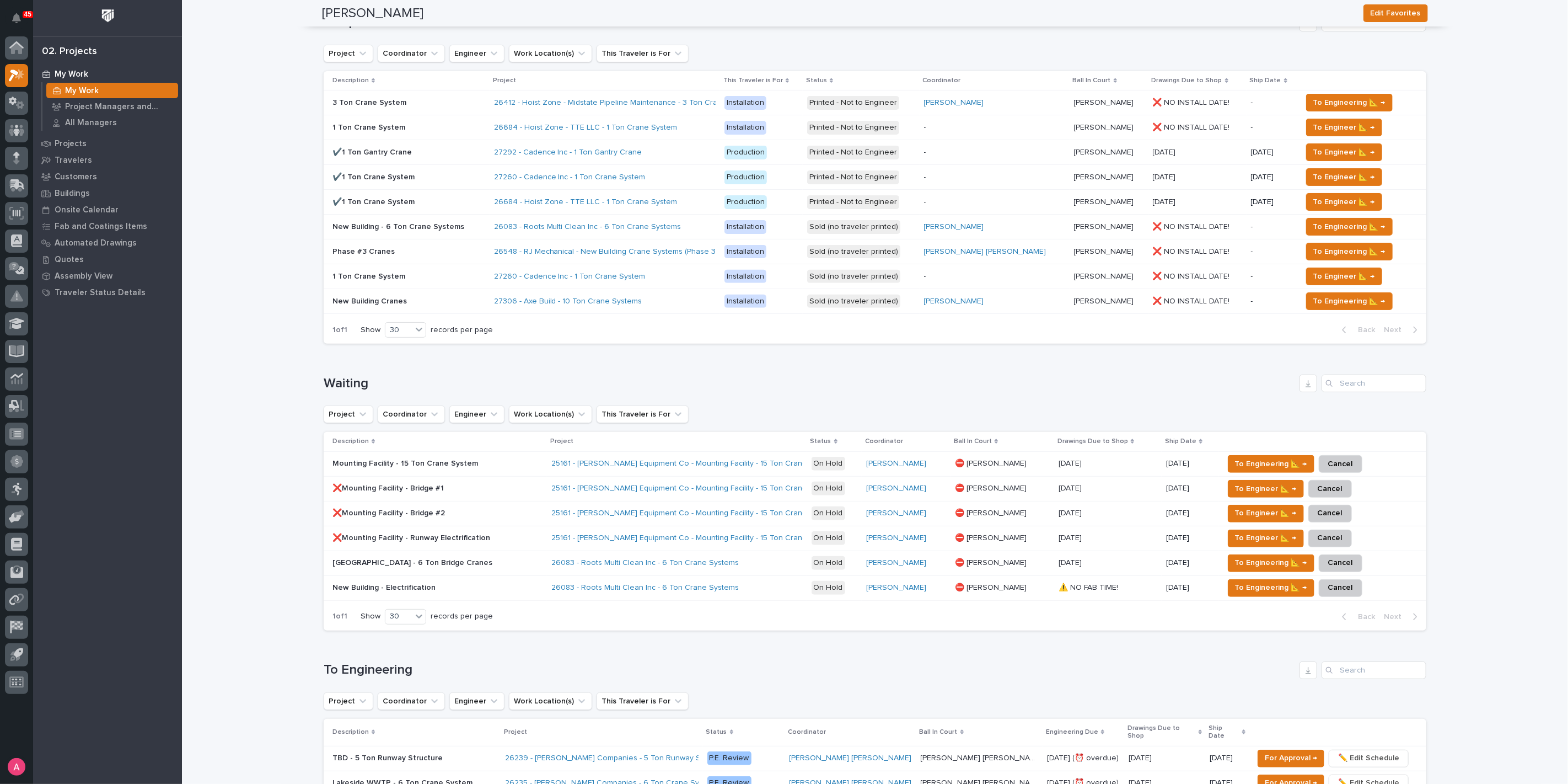
scroll to position [123, 0]
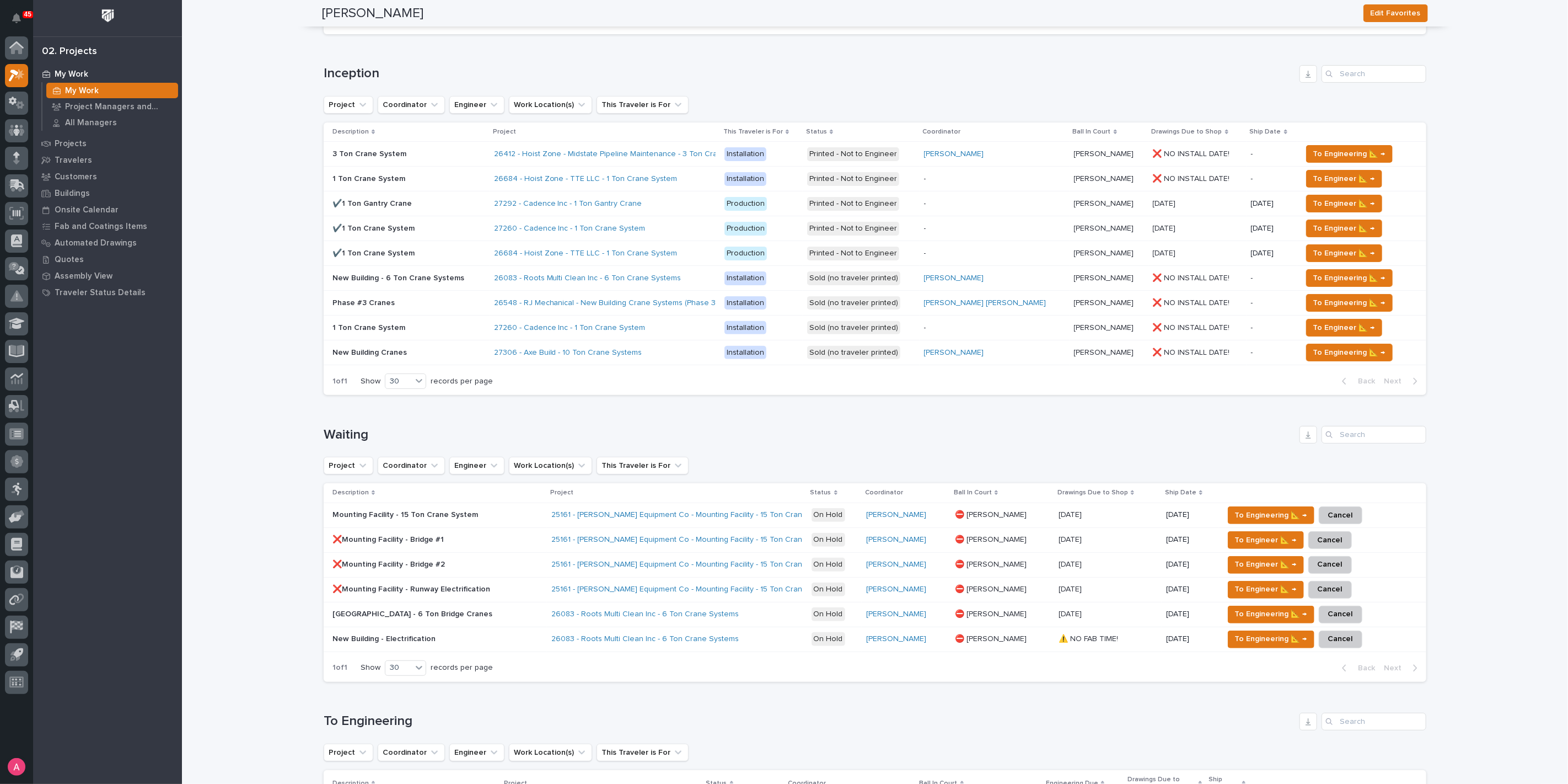
click at [799, 254] on p "Production" at bounding box center [761, 254] width 74 height 13
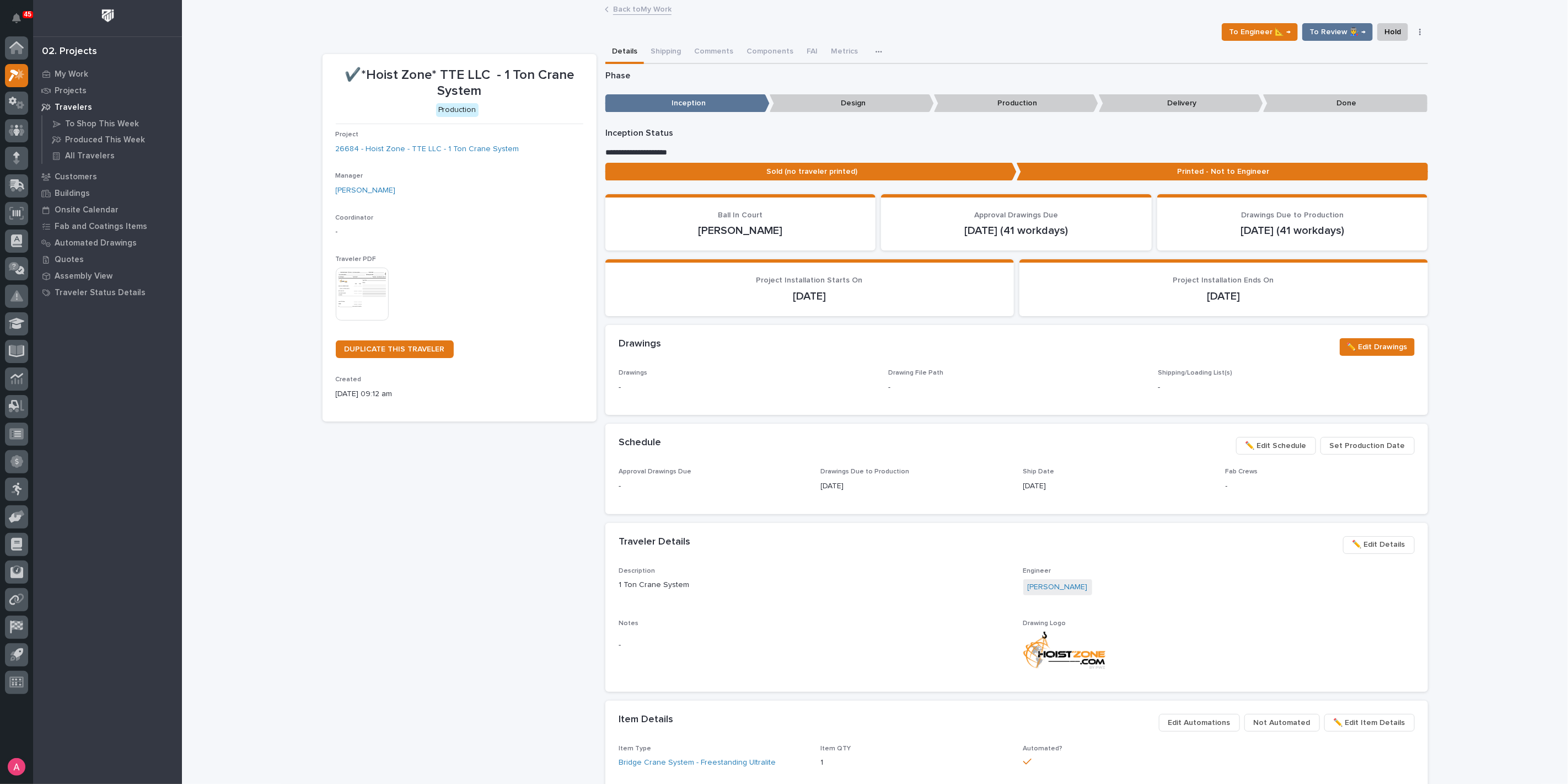
click at [620, 4] on link "Back to My Work" at bounding box center [642, 8] width 58 height 13
